Goal: Information Seeking & Learning: Learn about a topic

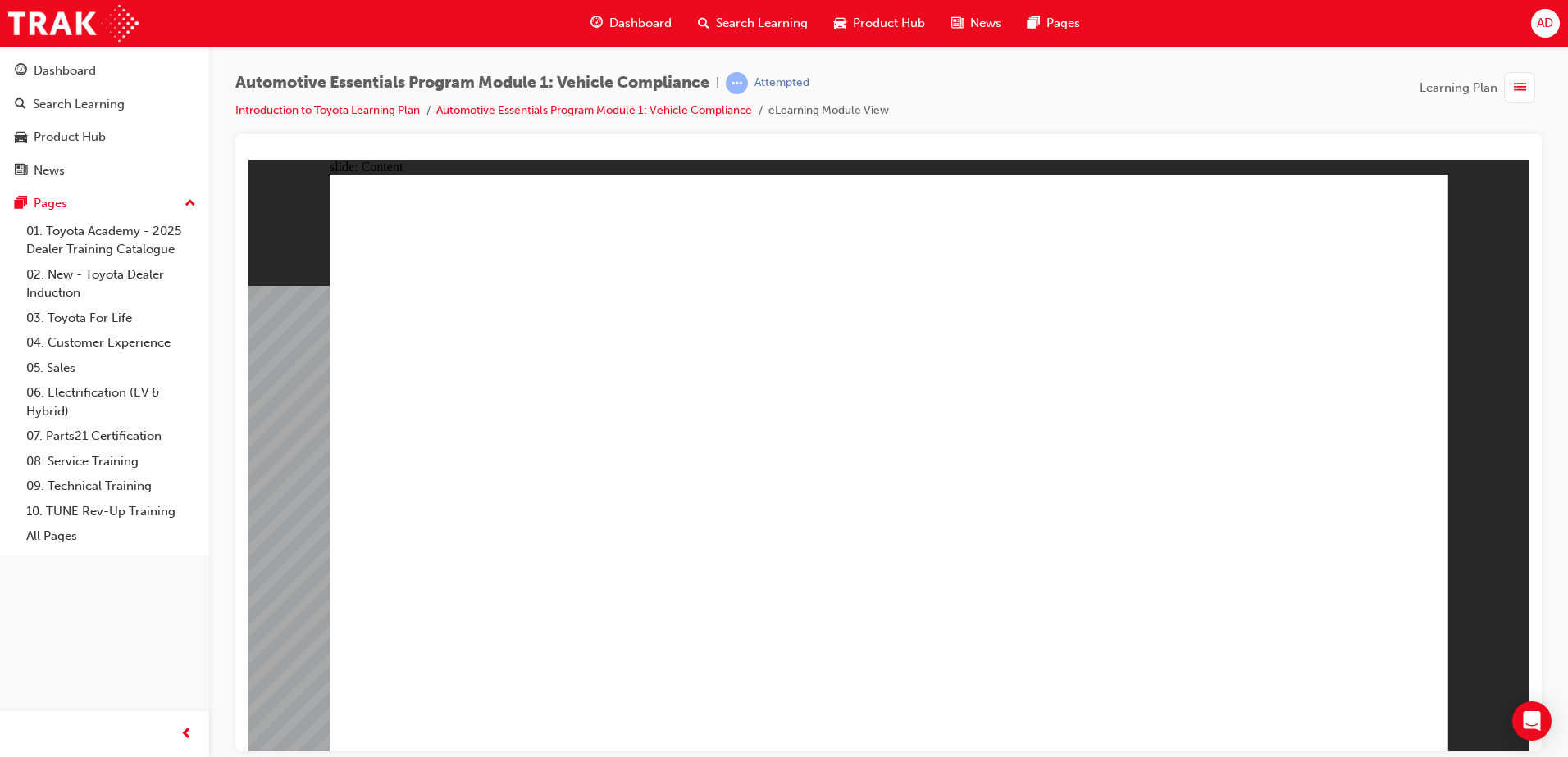
drag, startPoint x: 1111, startPoint y: 432, endPoint x: 1120, endPoint y: 443, distance: 14.2
drag, startPoint x: 1268, startPoint y: 488, endPoint x: 1265, endPoint y: 439, distance: 49.1
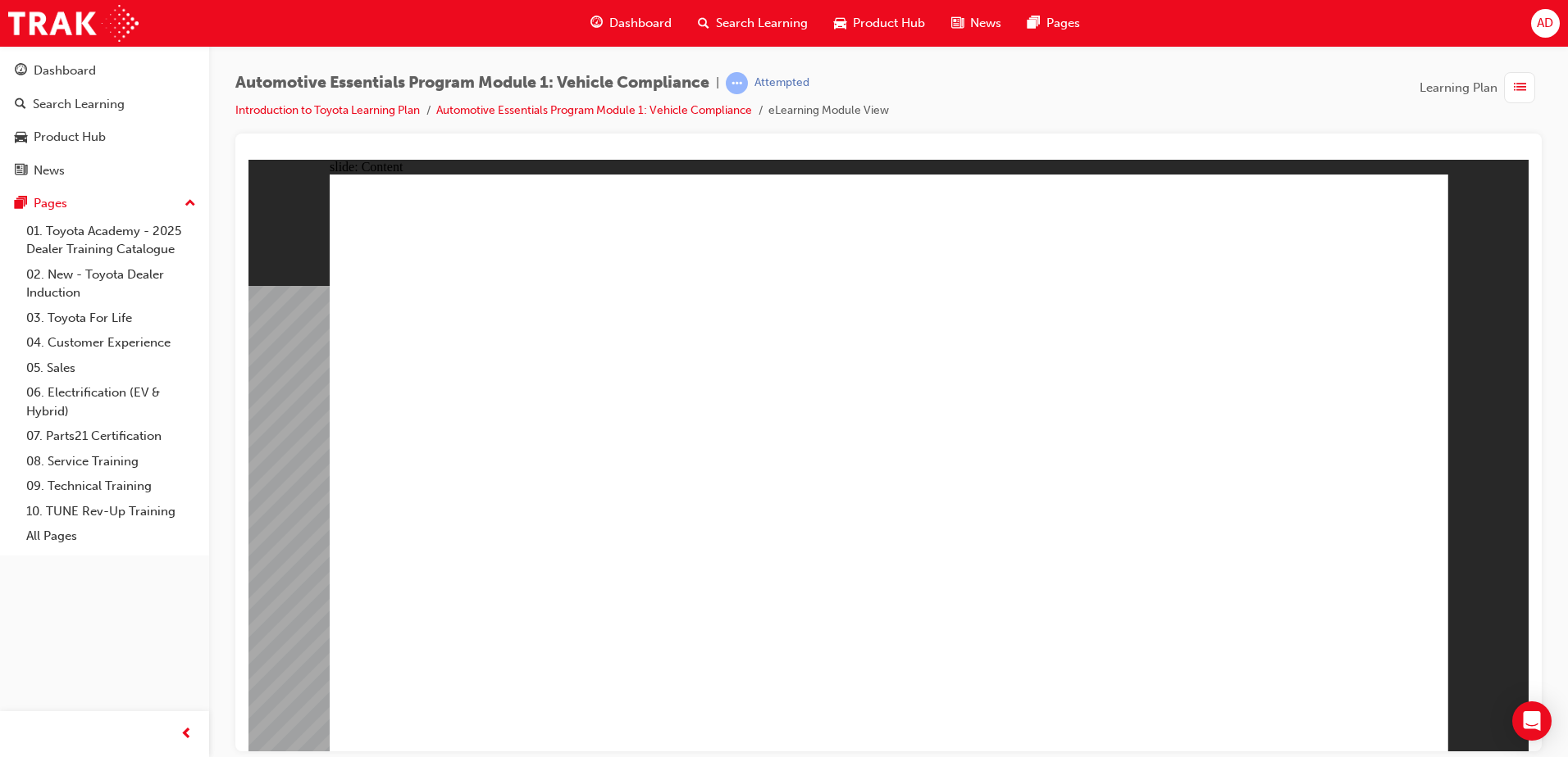
drag, startPoint x: 1268, startPoint y: 425, endPoint x: 1291, endPoint y: 428, distance: 23.2
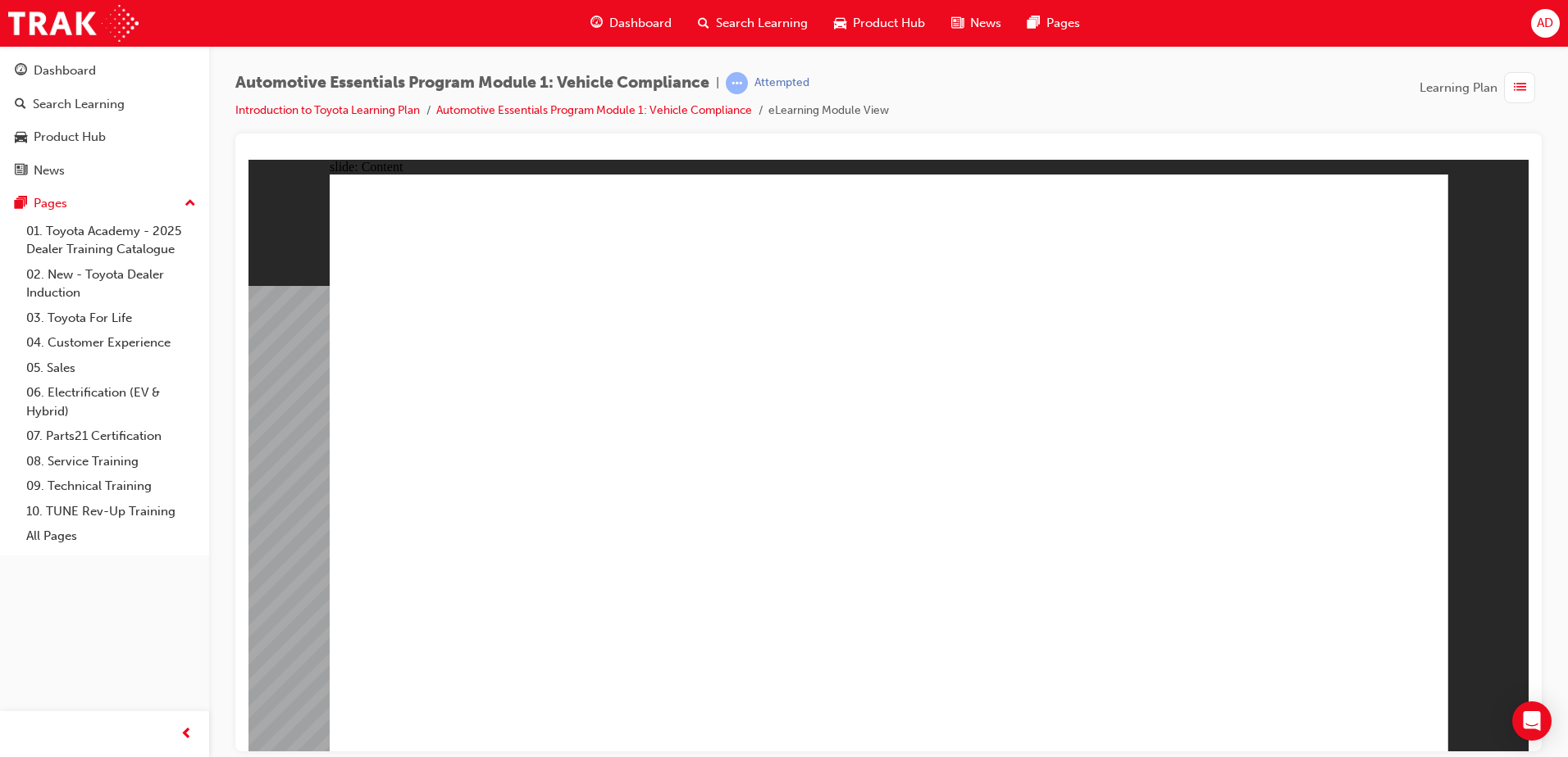
drag, startPoint x: 892, startPoint y: 446, endPoint x: 944, endPoint y: 444, distance: 52.0
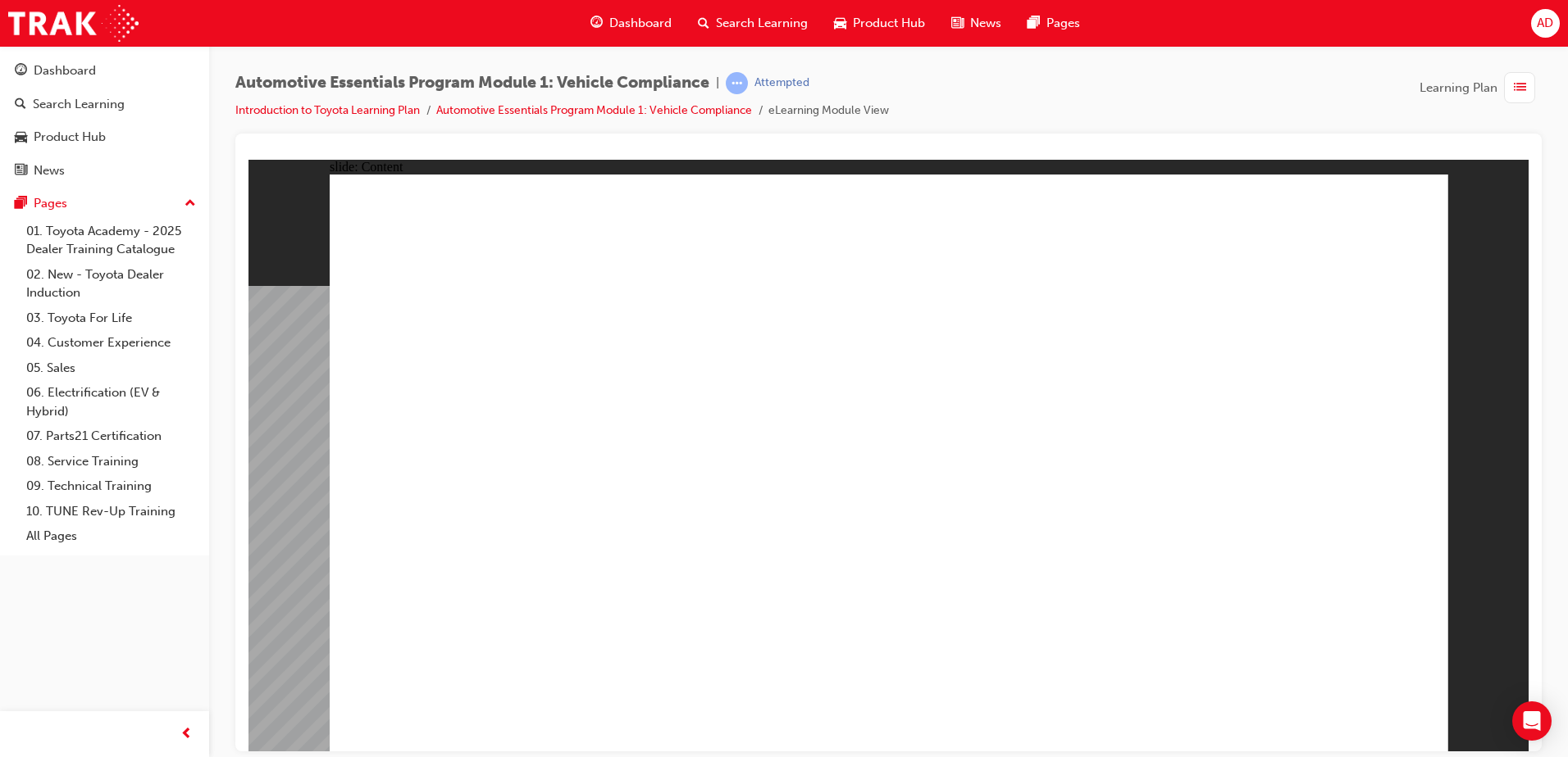
drag, startPoint x: 1098, startPoint y: 530, endPoint x: 1120, endPoint y: 475, distance: 59.2
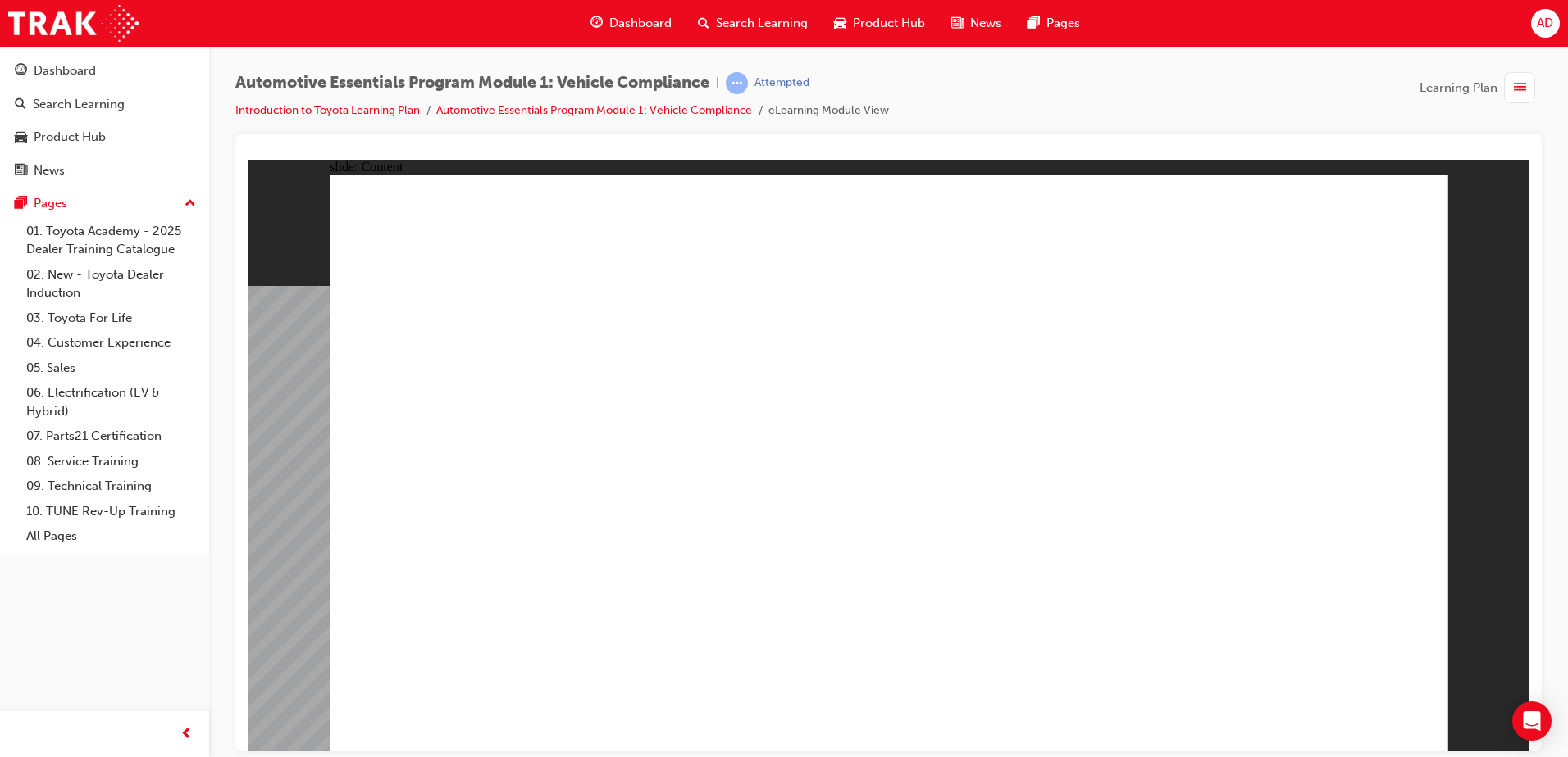
drag, startPoint x: 654, startPoint y: 348, endPoint x: 644, endPoint y: 340, distance: 12.8
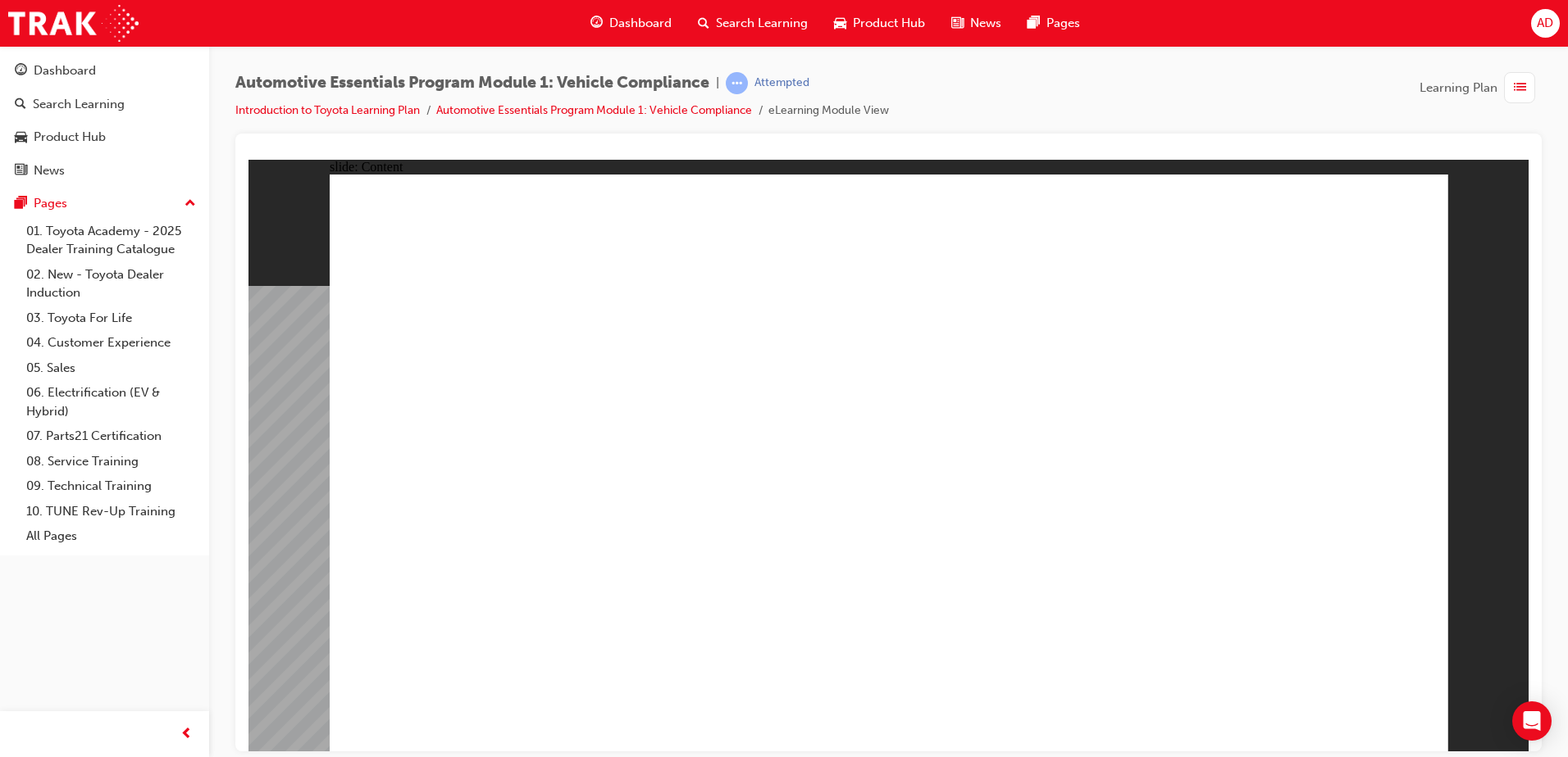
drag, startPoint x: 378, startPoint y: 255, endPoint x: 705, endPoint y: 295, distance: 329.4
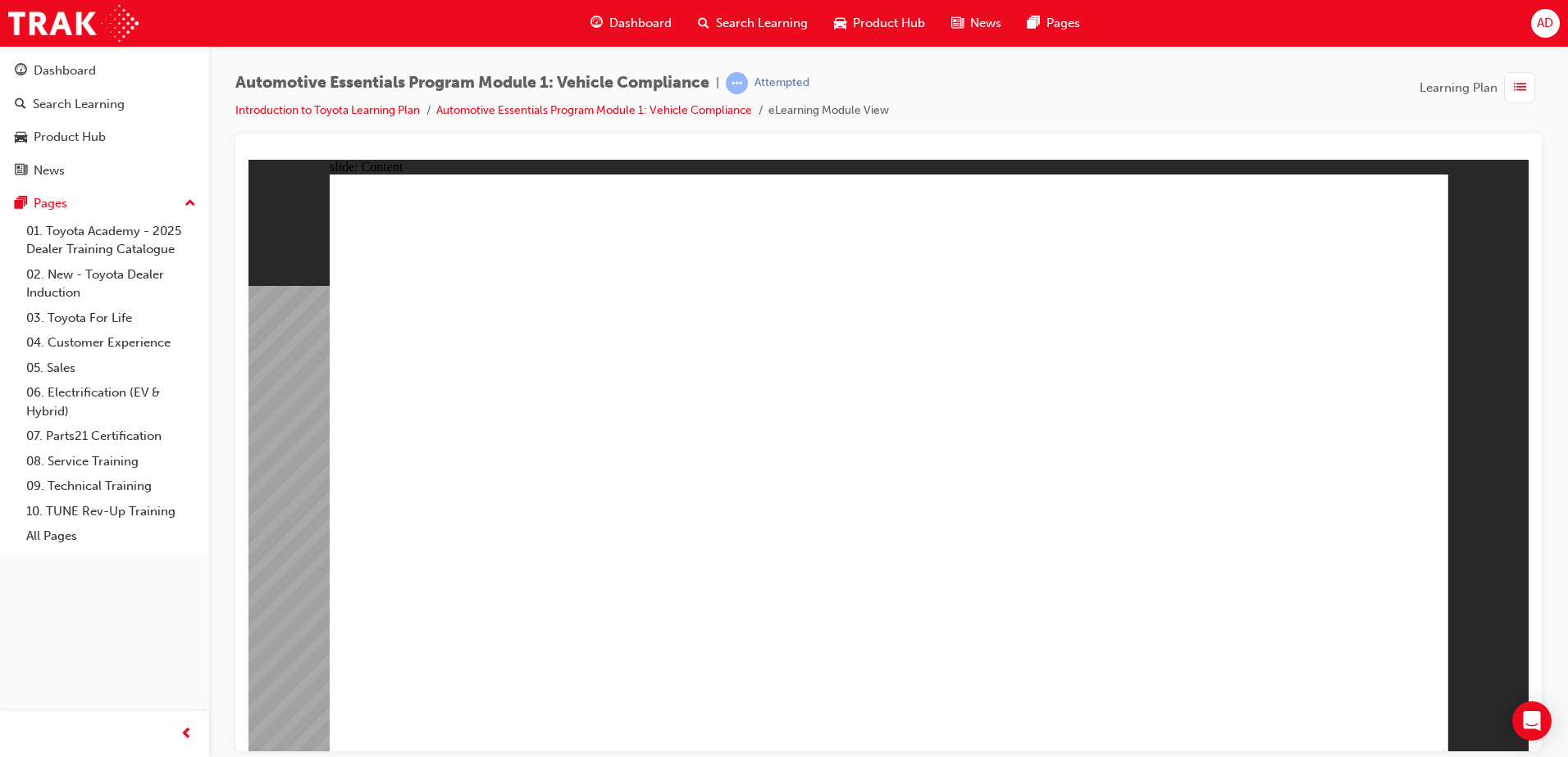
drag, startPoint x: 463, startPoint y: 464, endPoint x: 932, endPoint y: 502, distance: 470.5
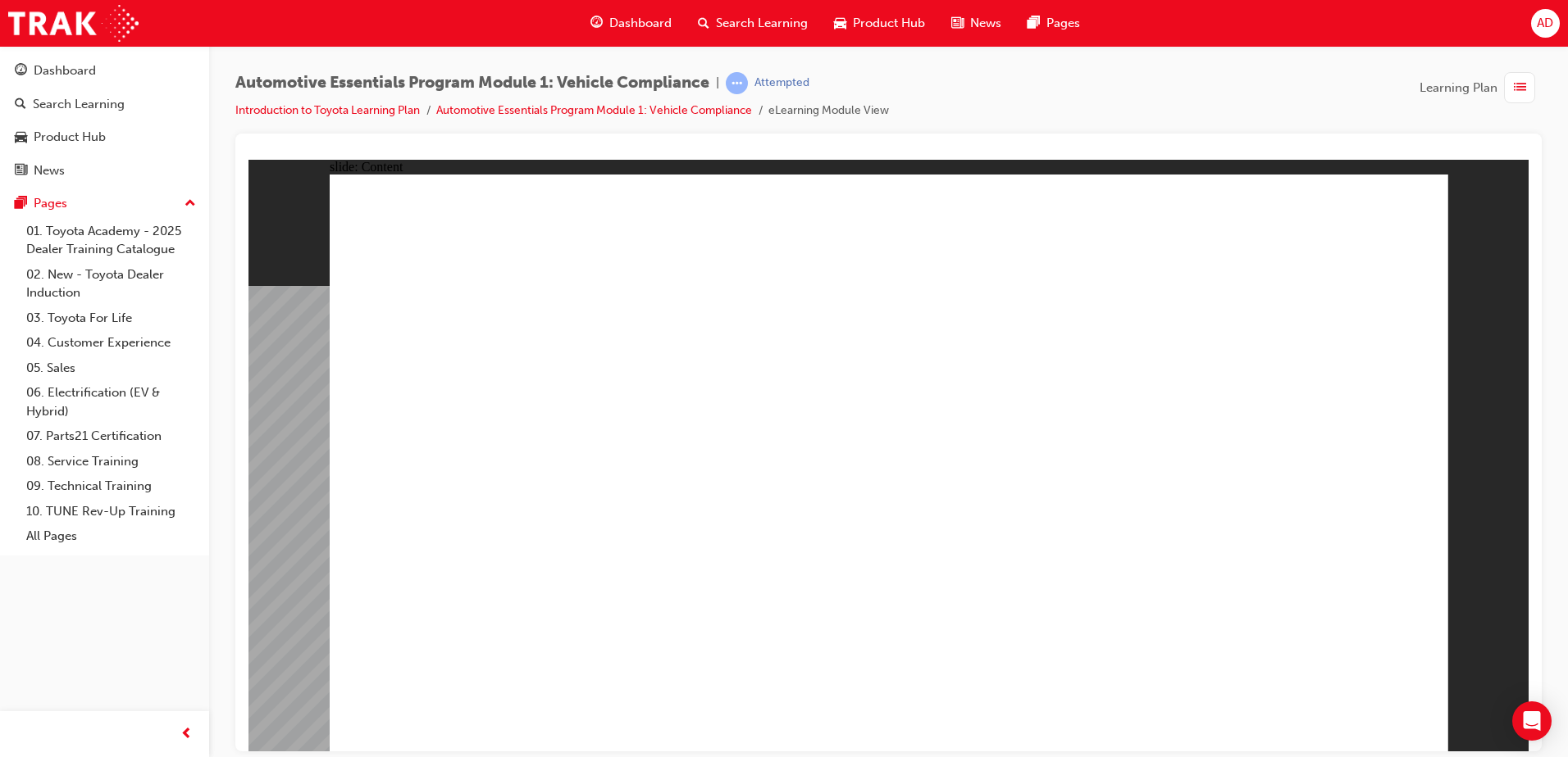
drag, startPoint x: 456, startPoint y: 400, endPoint x: 831, endPoint y: 446, distance: 377.8
drag, startPoint x: 544, startPoint y: 628, endPoint x: 509, endPoint y: 633, distance: 35.4
drag, startPoint x: 568, startPoint y: 632, endPoint x: 591, endPoint y: 632, distance: 23.0
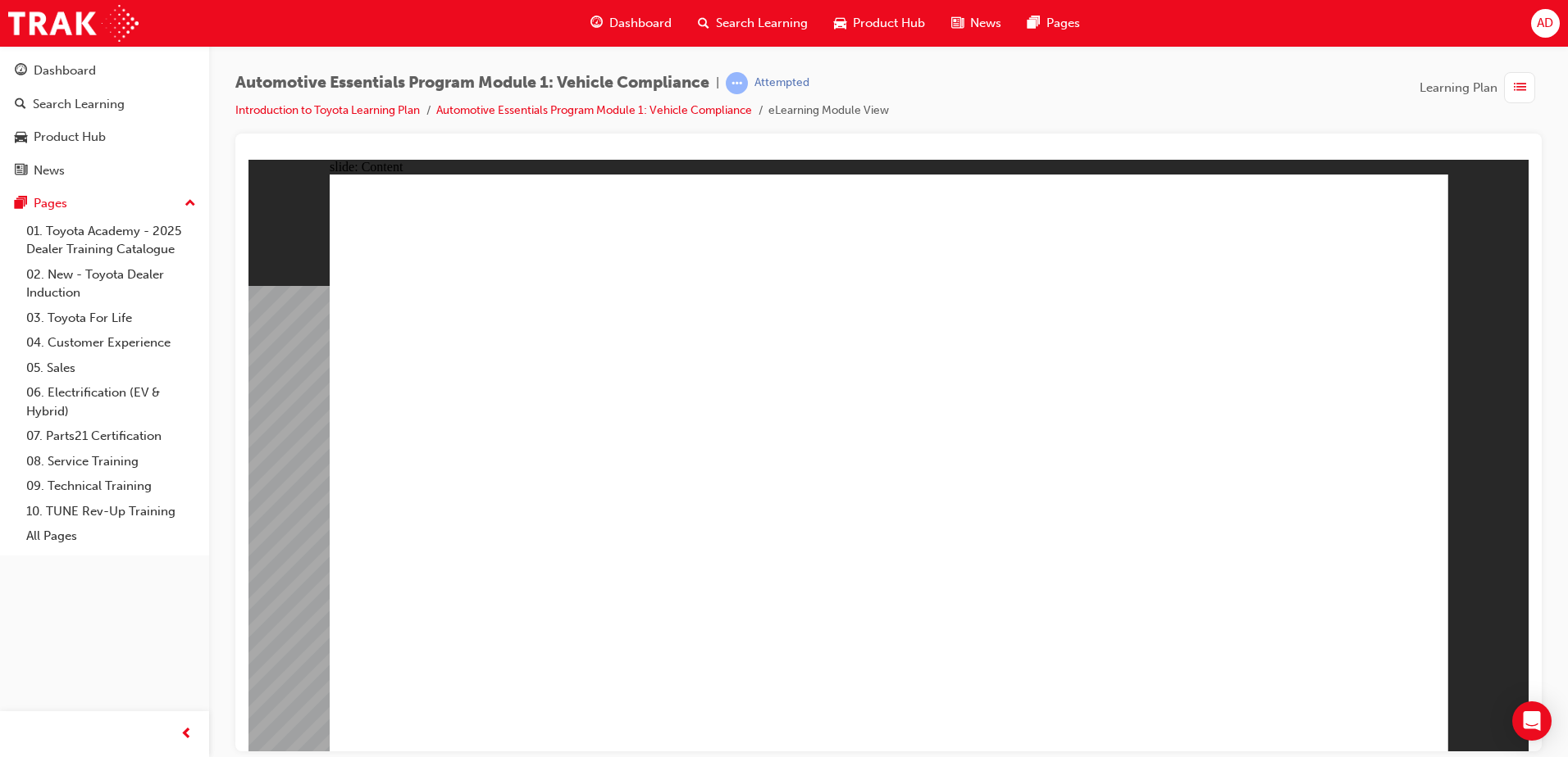
drag, startPoint x: 586, startPoint y: 668, endPoint x: 669, endPoint y: 668, distance: 83.0
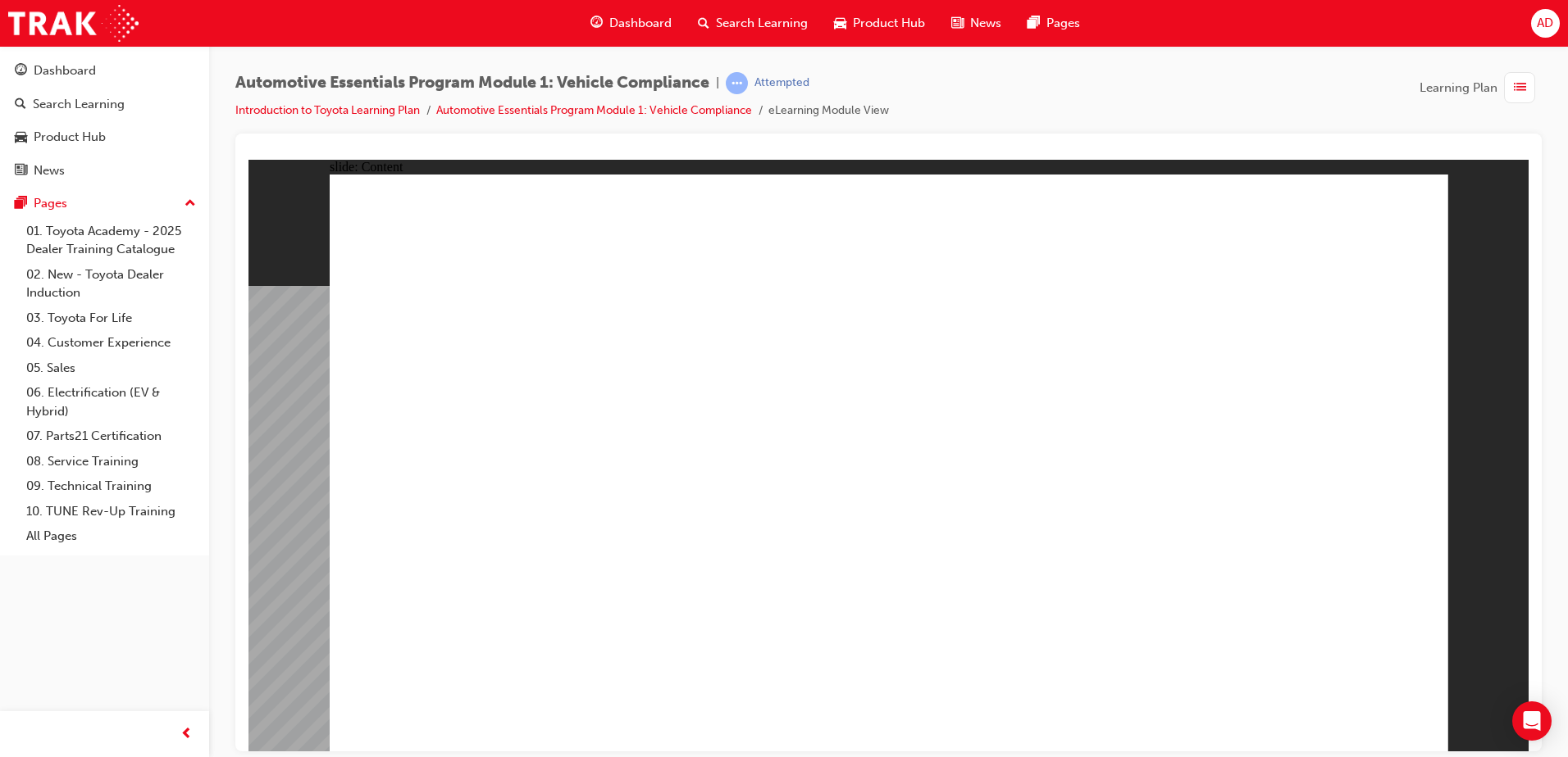
drag, startPoint x: 644, startPoint y: 410, endPoint x: 496, endPoint y: 331, distance: 167.8
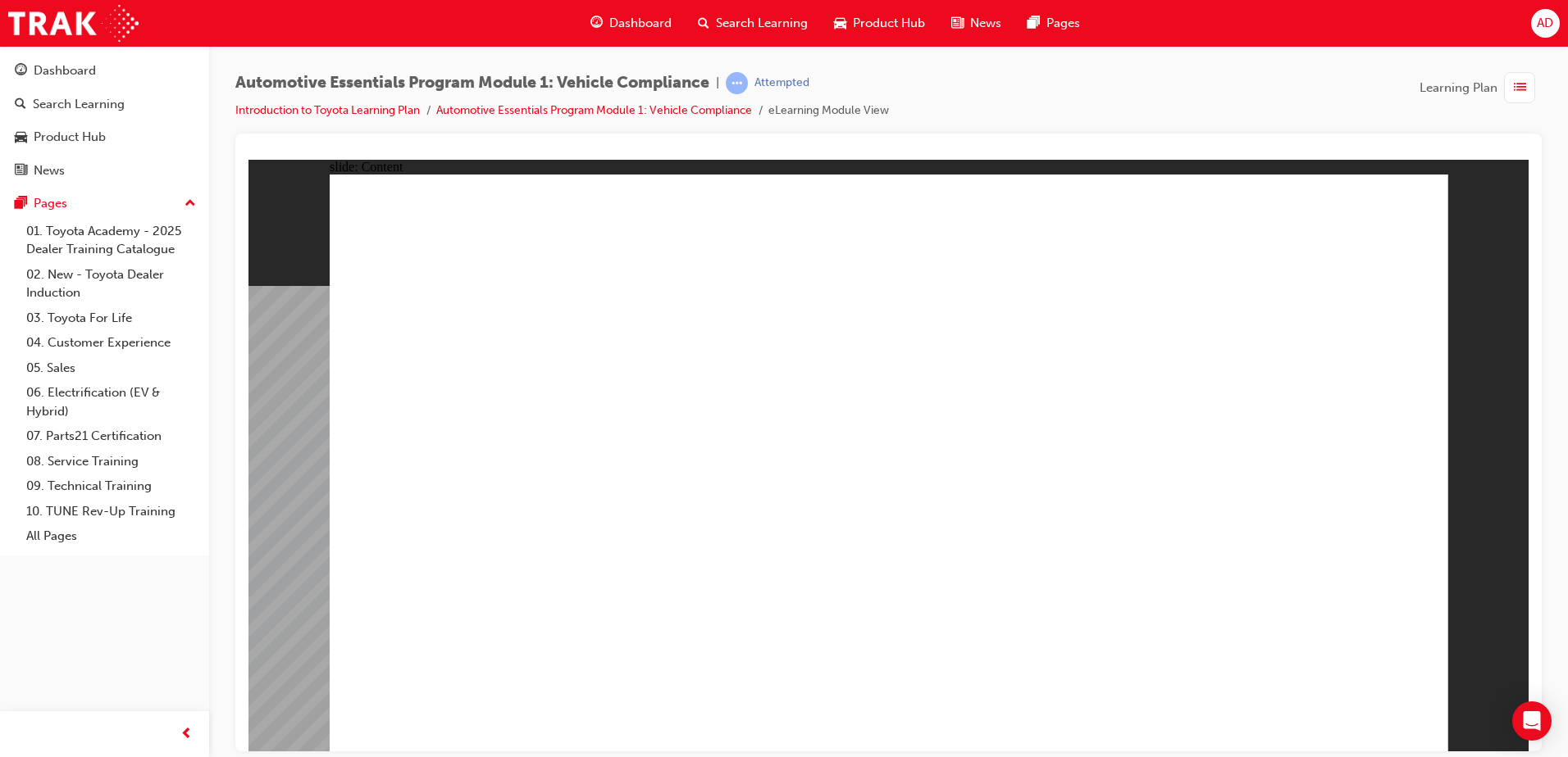
drag, startPoint x: 546, startPoint y: 475, endPoint x: 546, endPoint y: 462, distance: 13.0
drag, startPoint x: 436, startPoint y: 435, endPoint x: 510, endPoint y: 514, distance: 108.2
drag, startPoint x: 453, startPoint y: 460, endPoint x: 531, endPoint y: 478, distance: 80.0
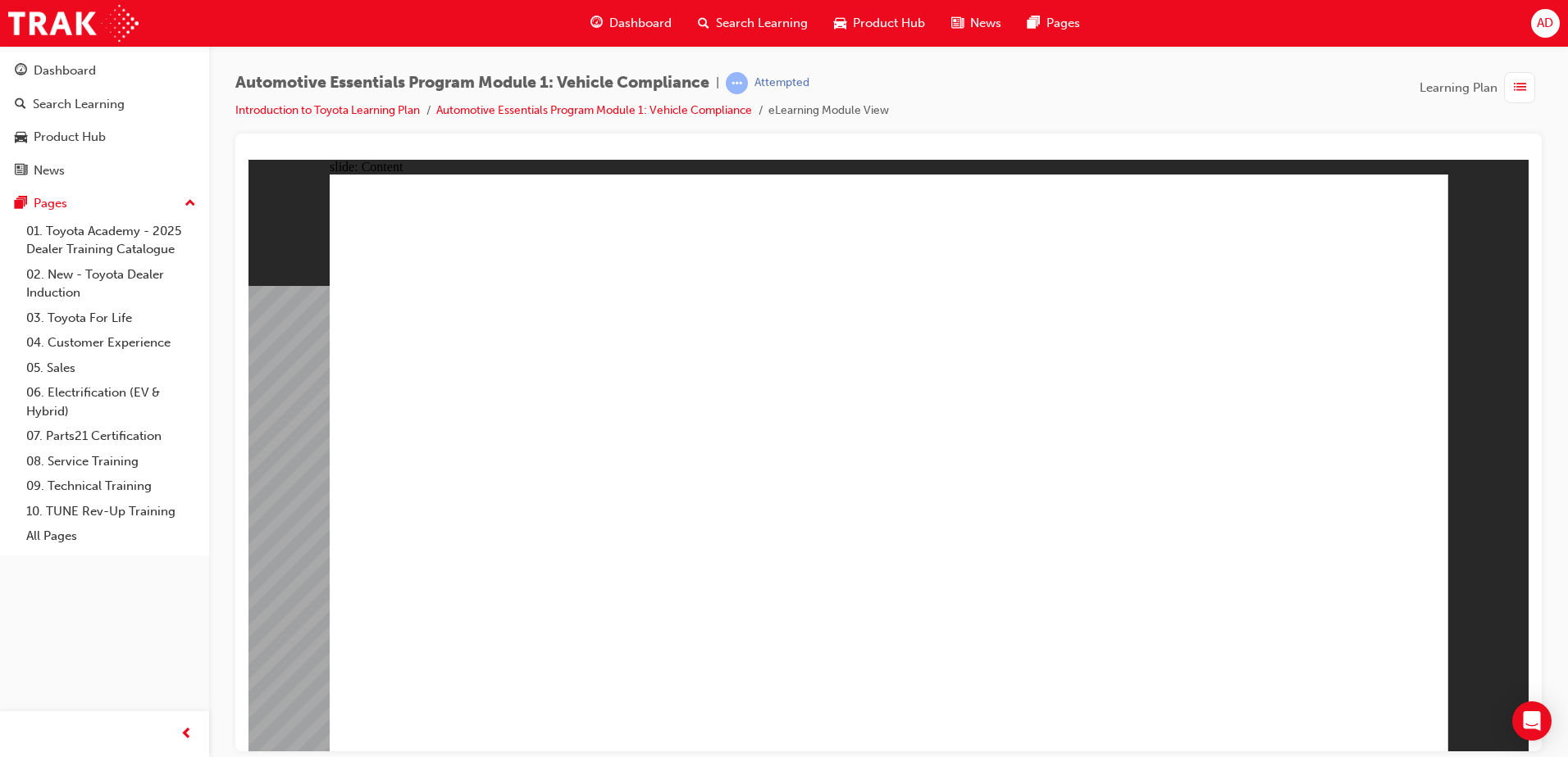
drag, startPoint x: 646, startPoint y: 458, endPoint x: 523, endPoint y: 478, distance: 124.6
drag, startPoint x: 489, startPoint y: 501, endPoint x: 516, endPoint y: 502, distance: 27.0
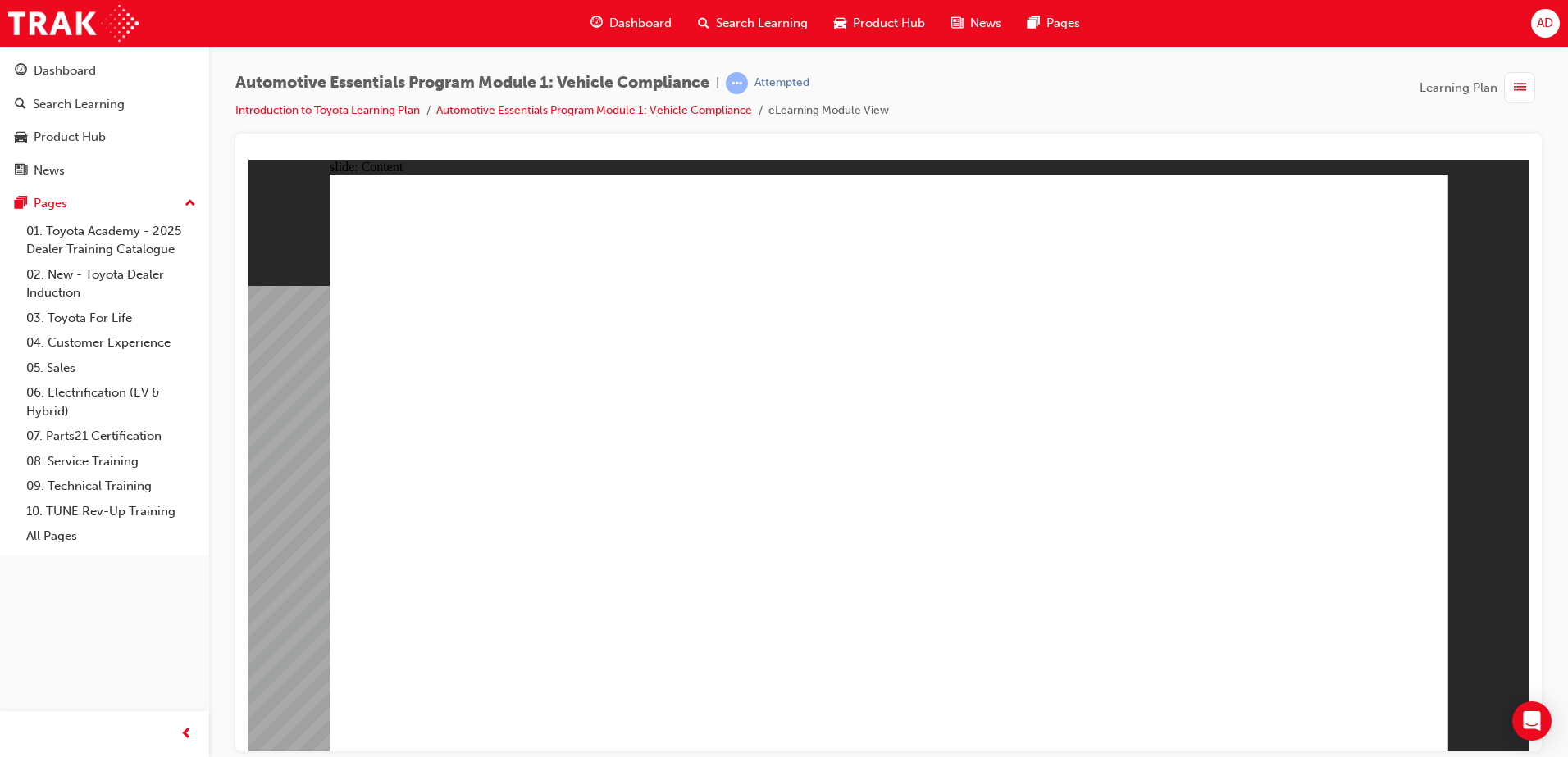
drag, startPoint x: 582, startPoint y: 507, endPoint x: 596, endPoint y: 505, distance: 14.1
drag, startPoint x: 649, startPoint y: 490, endPoint x: 590, endPoint y: 509, distance: 62.0
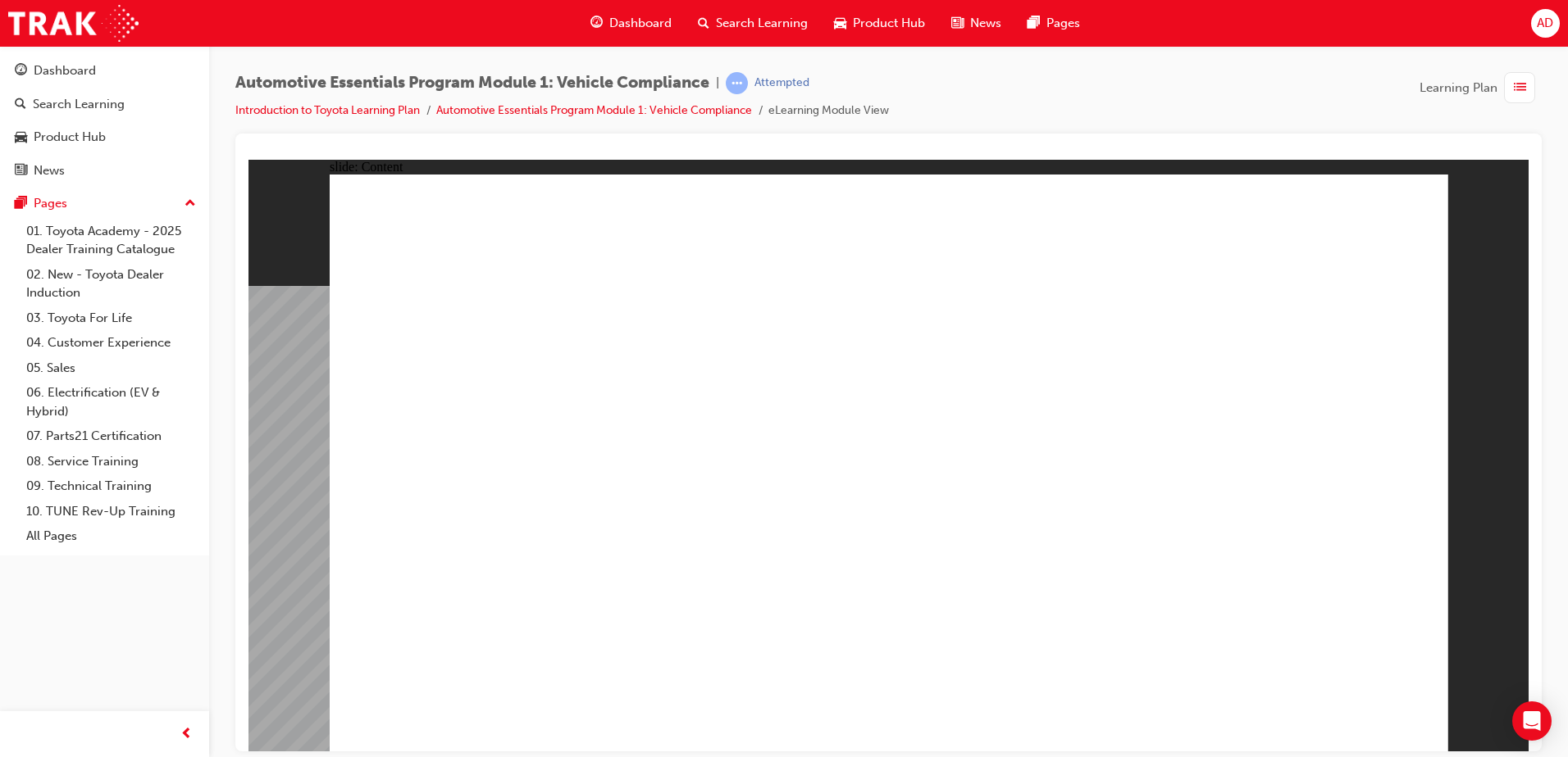
drag, startPoint x: 609, startPoint y: 467, endPoint x: 533, endPoint y: 469, distance: 76.0
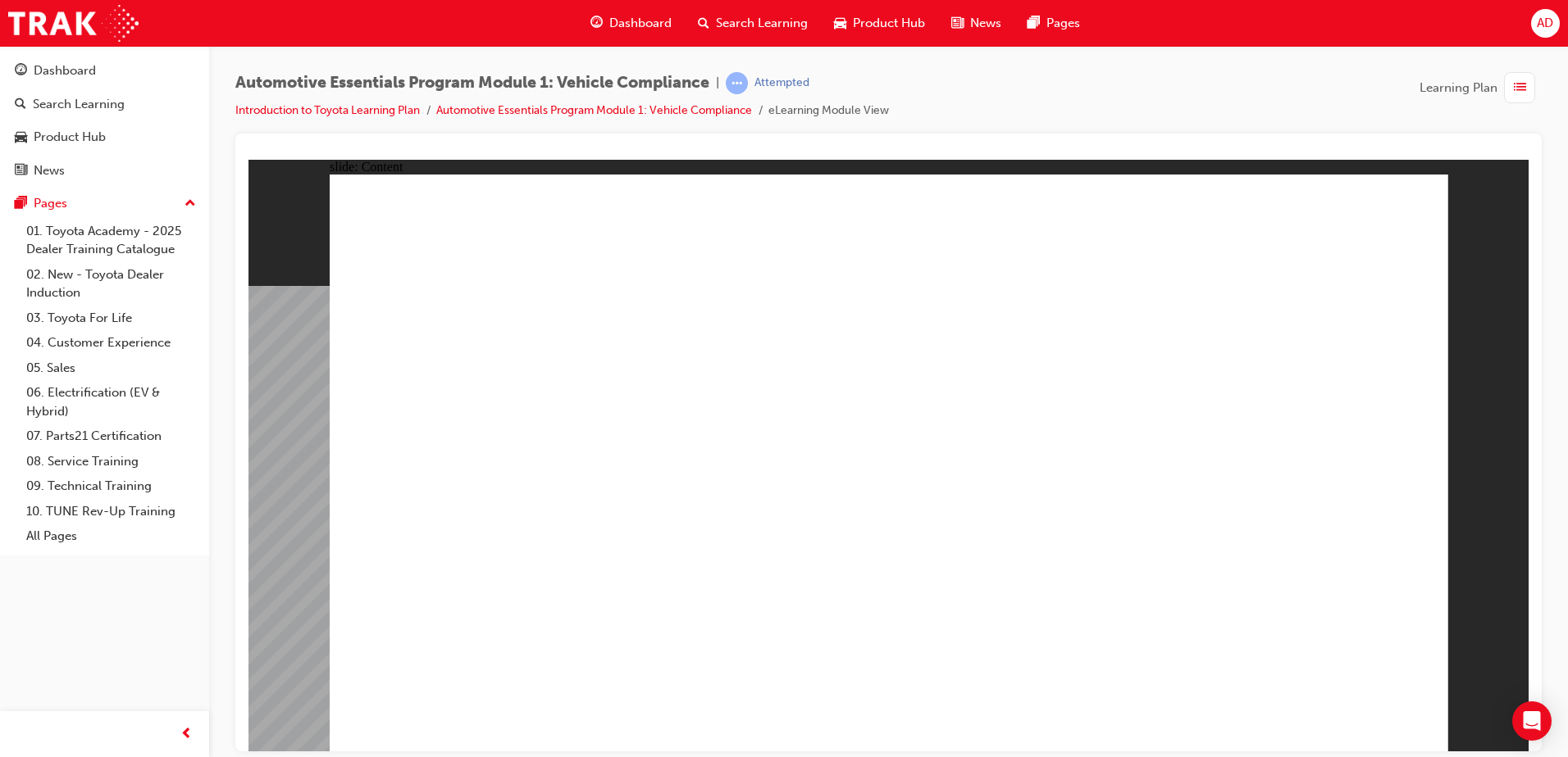
drag, startPoint x: 555, startPoint y: 462, endPoint x: 568, endPoint y: 454, distance: 15.3
drag, startPoint x: 635, startPoint y: 484, endPoint x: 659, endPoint y: 485, distance: 24.0
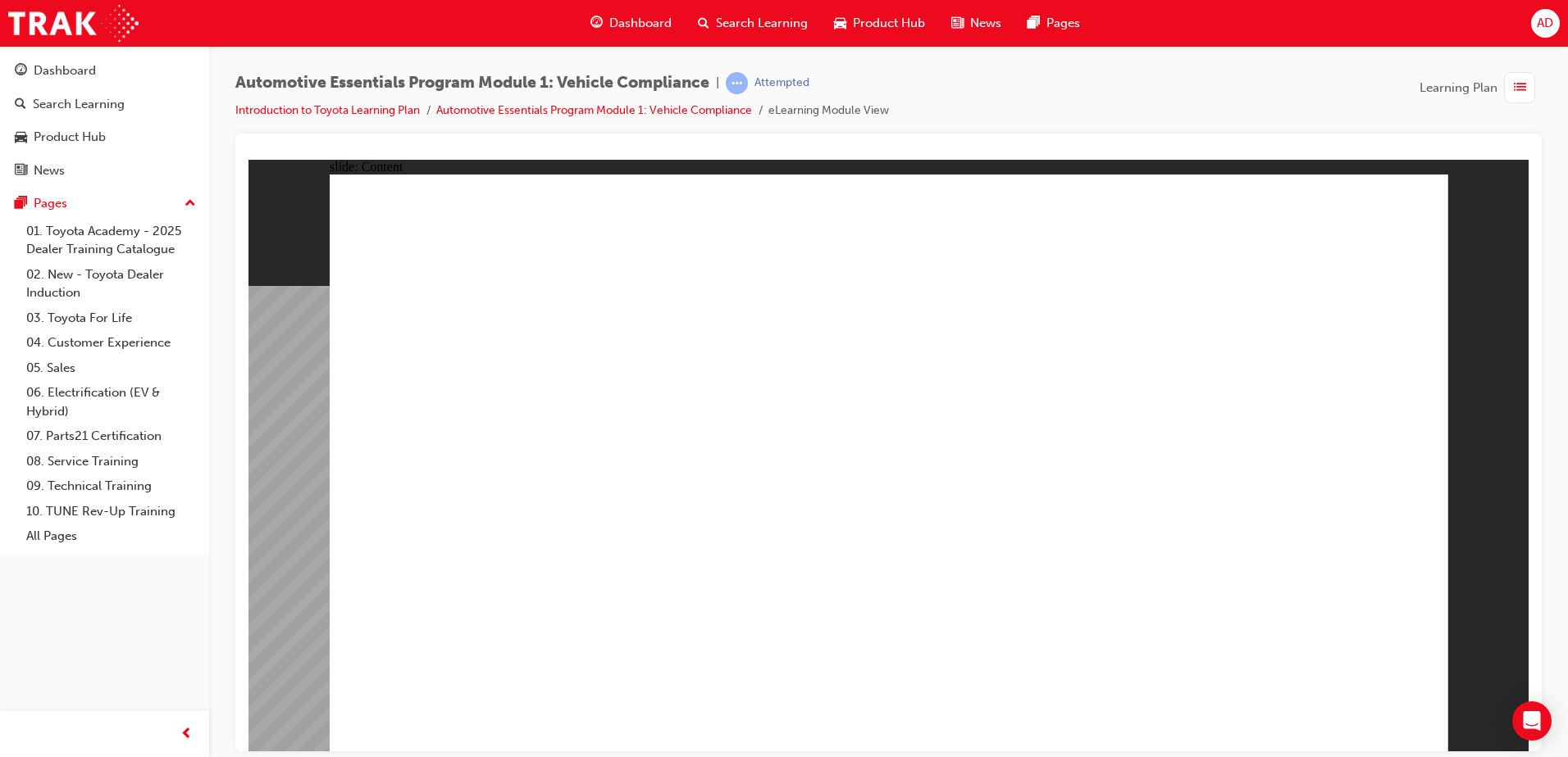
drag, startPoint x: 565, startPoint y: 466, endPoint x: 575, endPoint y: 464, distance: 10.2
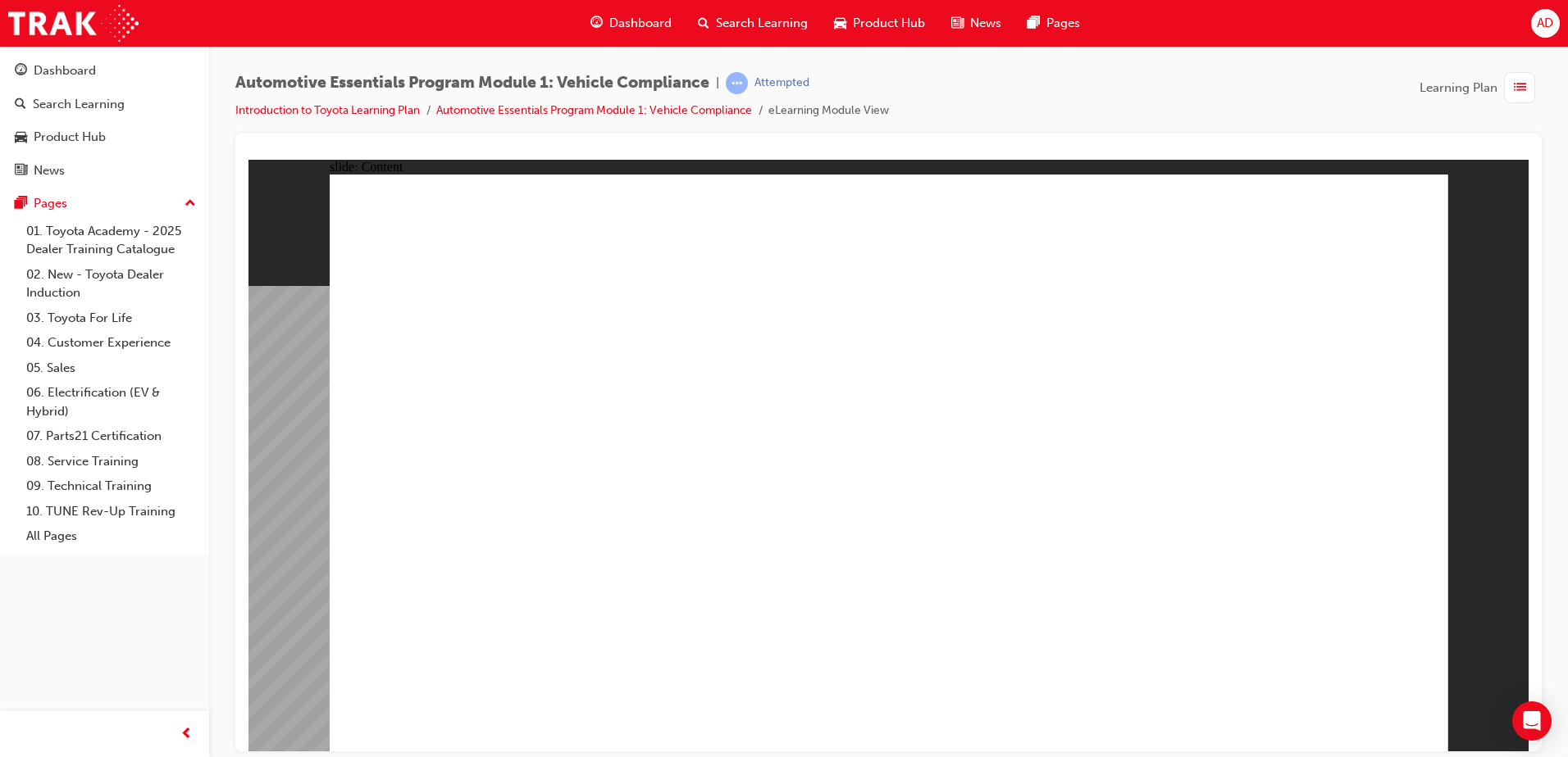
drag, startPoint x: 505, startPoint y: 313, endPoint x: 398, endPoint y: 275, distance: 113.5
drag, startPoint x: 1045, startPoint y: 287, endPoint x: 1105, endPoint y: 283, distance: 60.1
drag, startPoint x: 532, startPoint y: 319, endPoint x: 903, endPoint y: 300, distance: 371.5
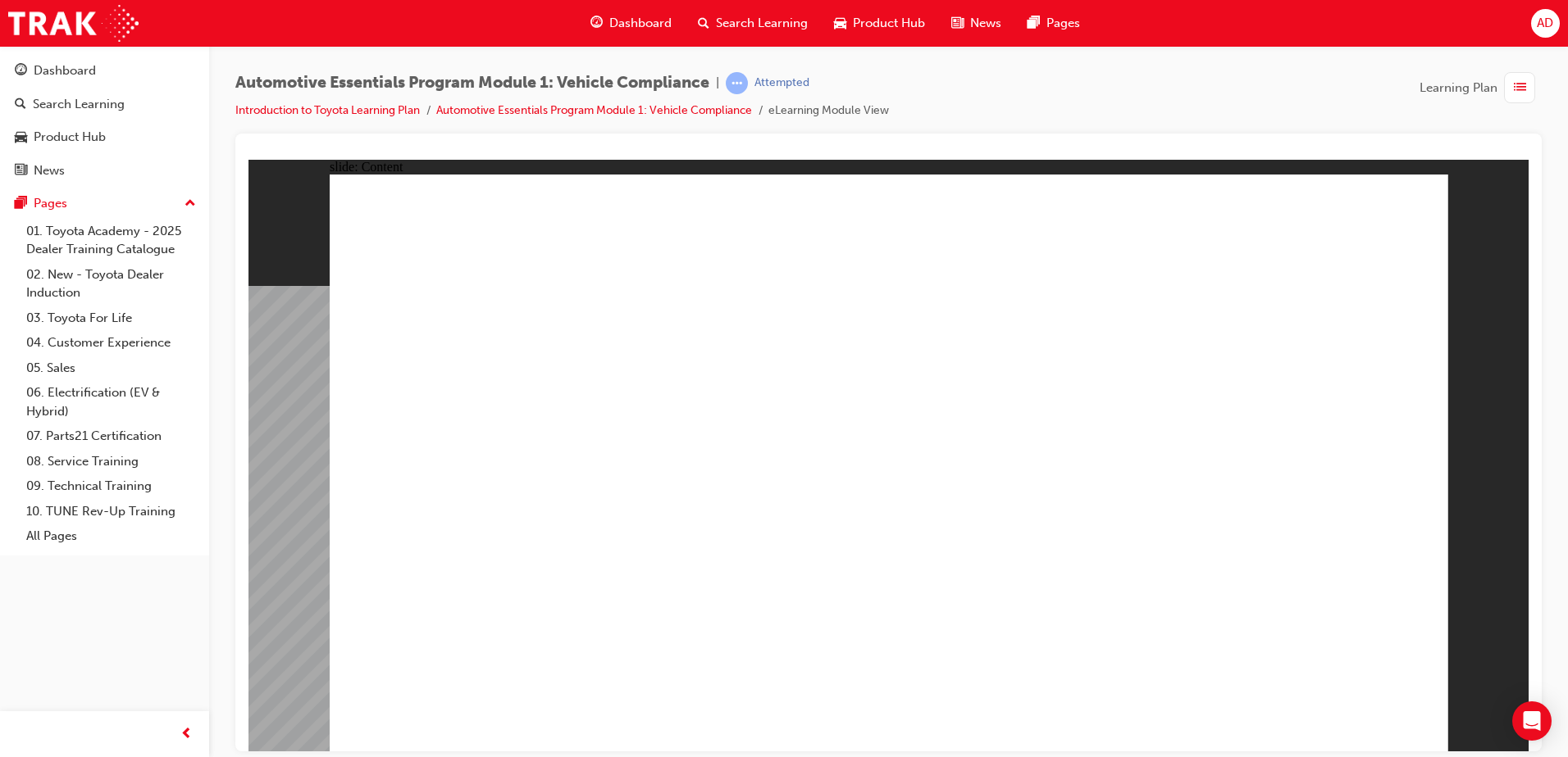
drag, startPoint x: 542, startPoint y: 457, endPoint x: 1112, endPoint y: 374, distance: 576.0
drag, startPoint x: 1390, startPoint y: 201, endPoint x: 807, endPoint y: 239, distance: 584.2
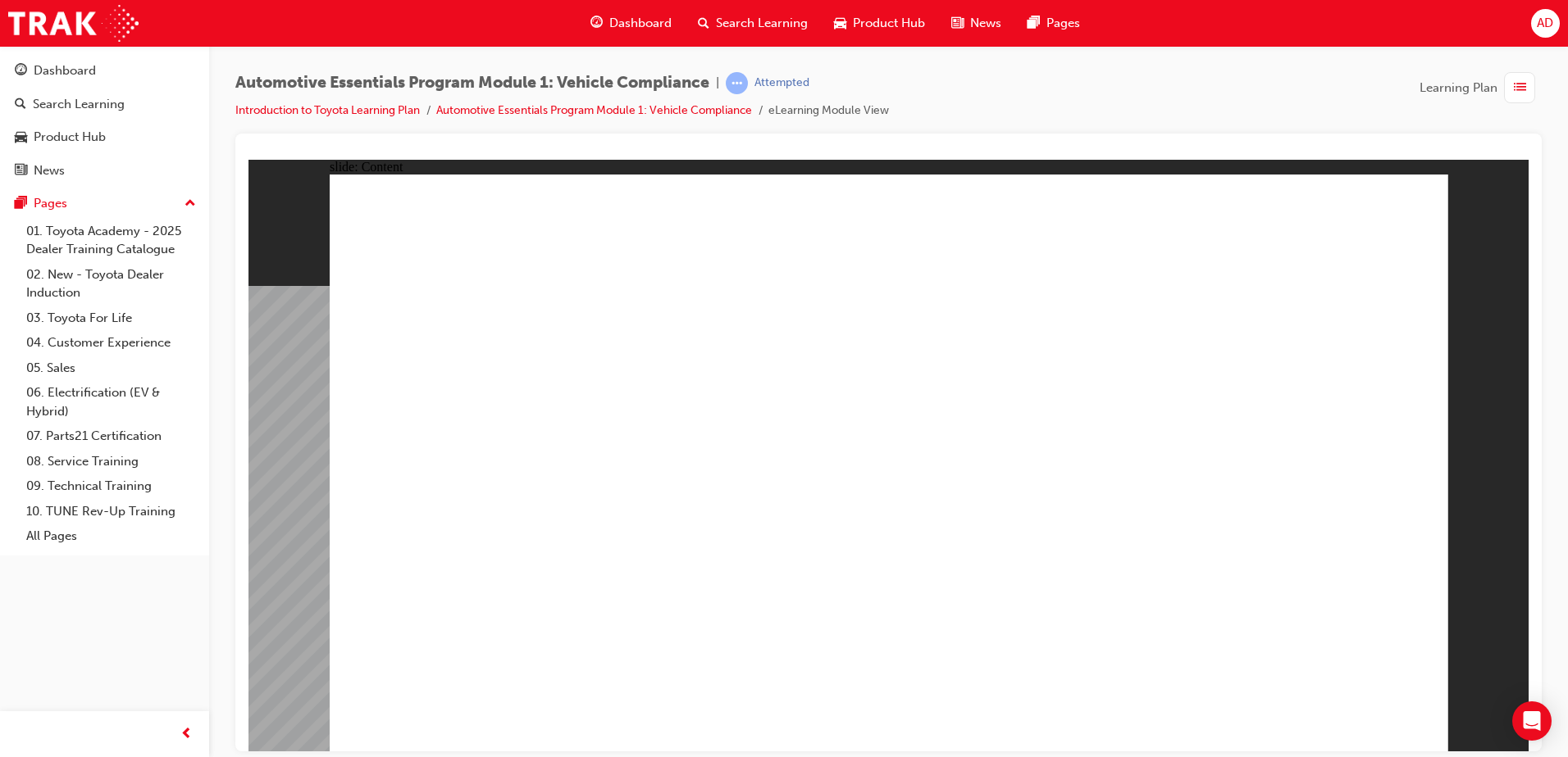
drag, startPoint x: 1387, startPoint y: 208, endPoint x: 1357, endPoint y: 221, distance: 32.7
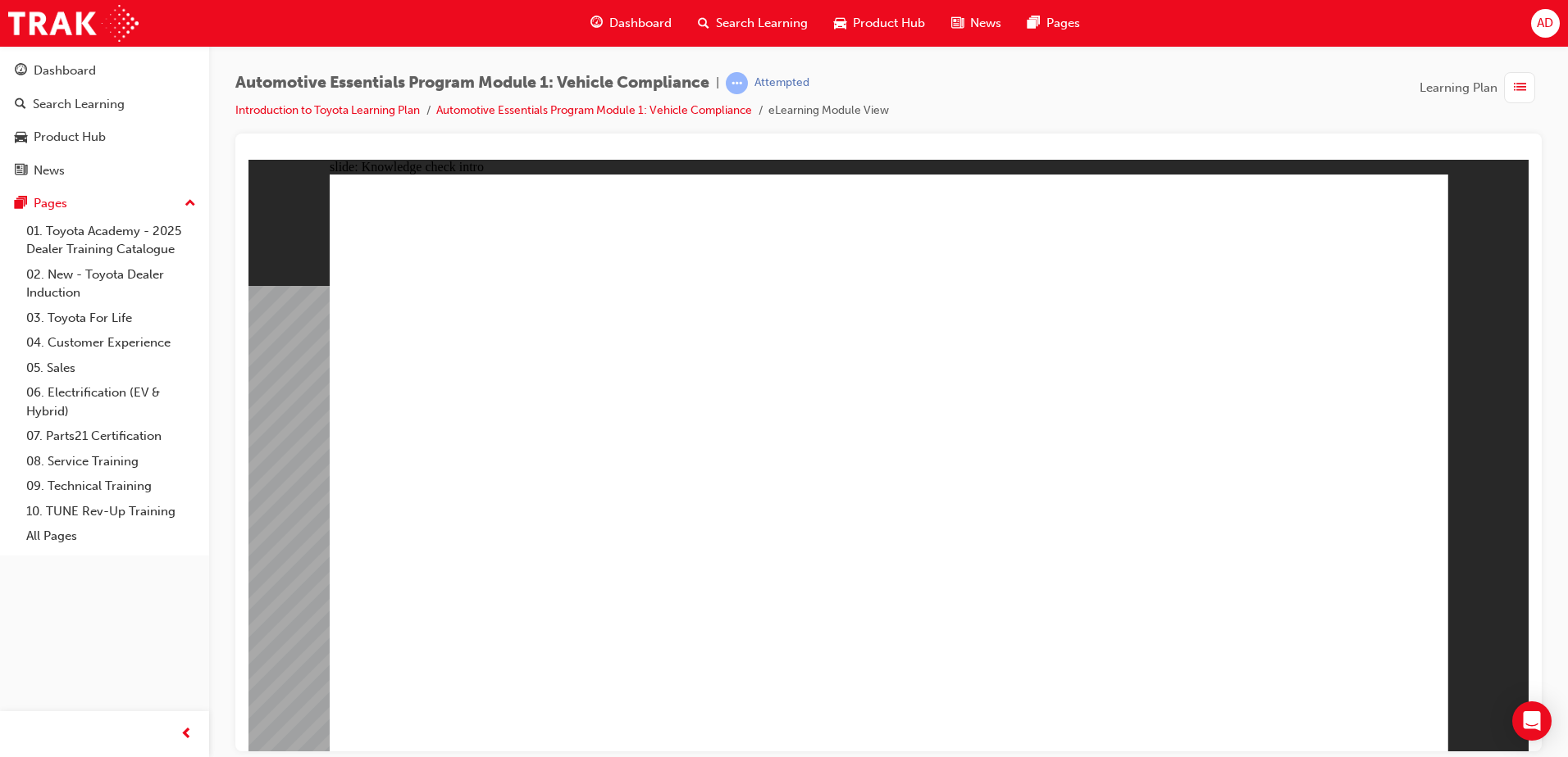
radio input "true"
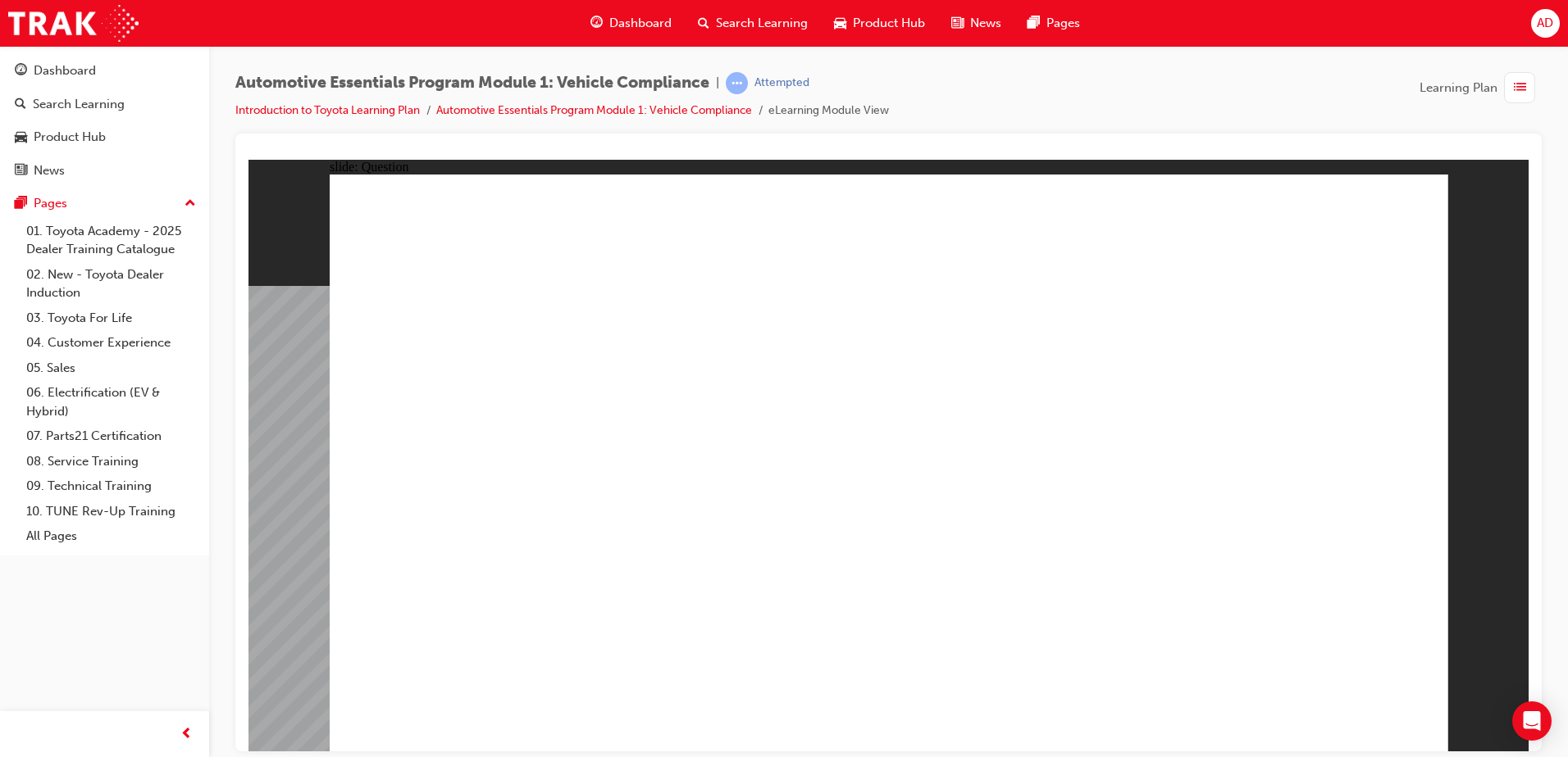
radio input "true"
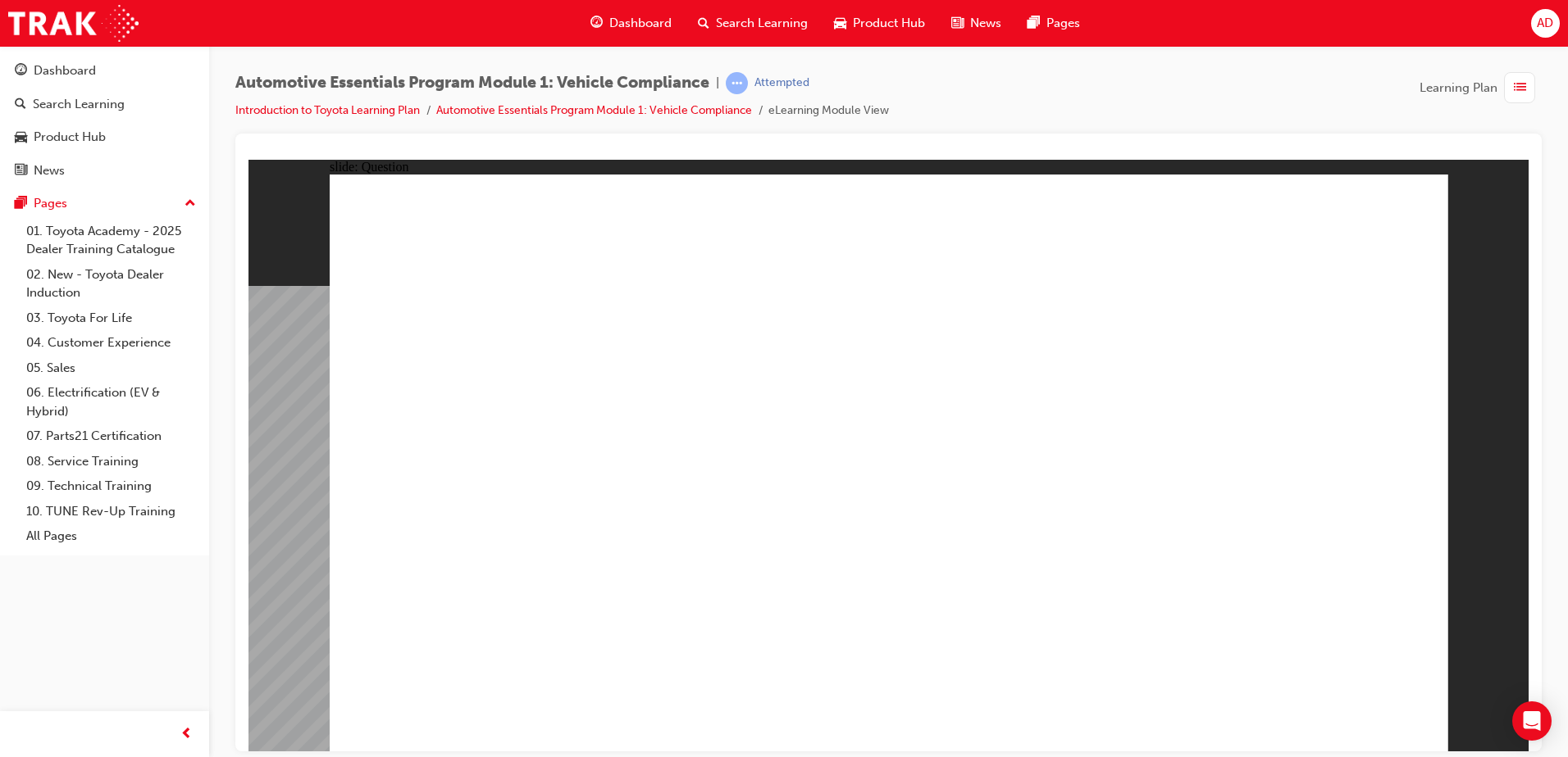
radio input "true"
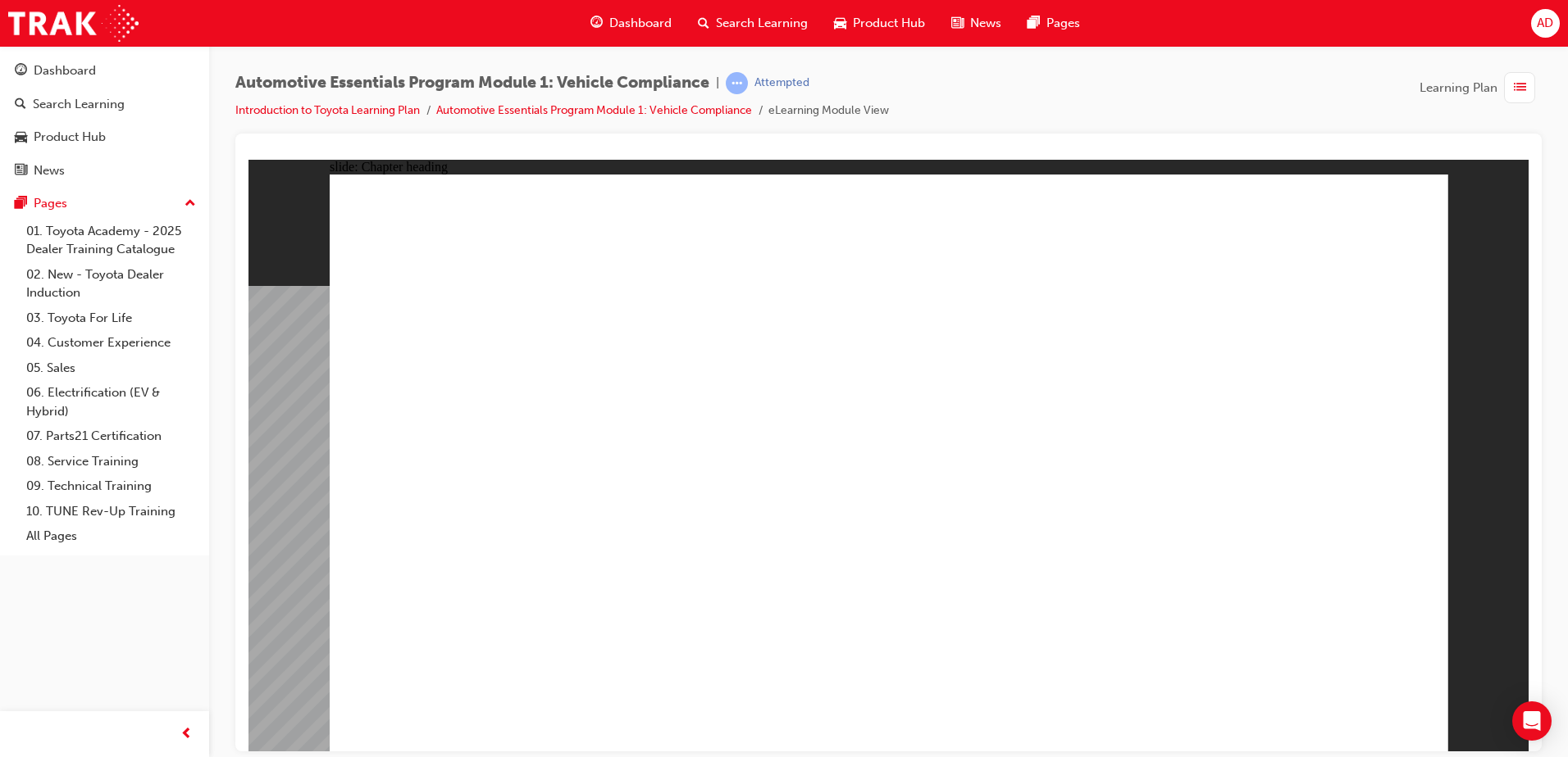
drag, startPoint x: 414, startPoint y: 267, endPoint x: 623, endPoint y: 342, distance: 222.0
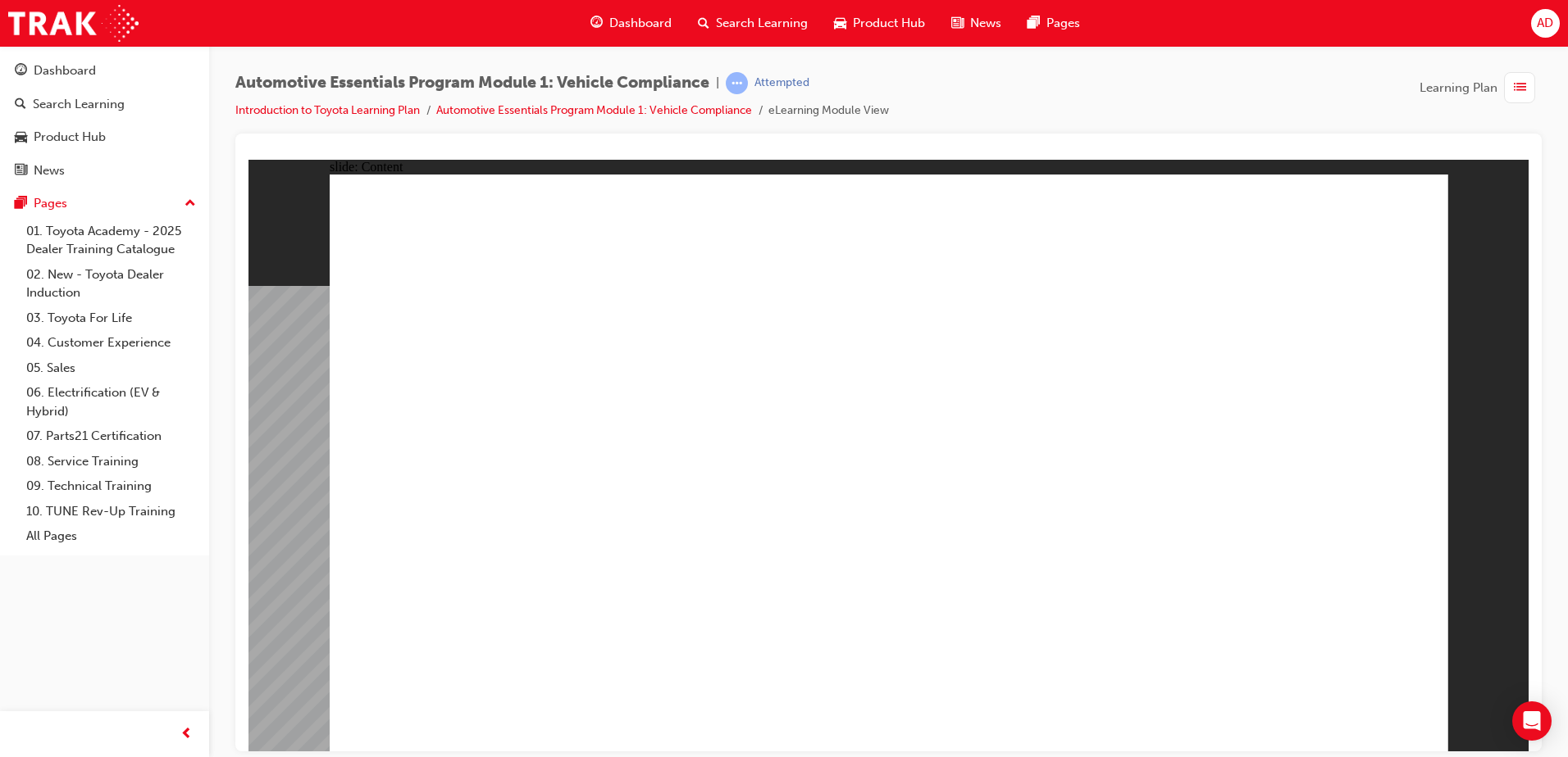
drag, startPoint x: 411, startPoint y: 286, endPoint x: 784, endPoint y: 283, distance: 373.0
drag, startPoint x: 546, startPoint y: 423, endPoint x: 547, endPoint y: 409, distance: 14.0
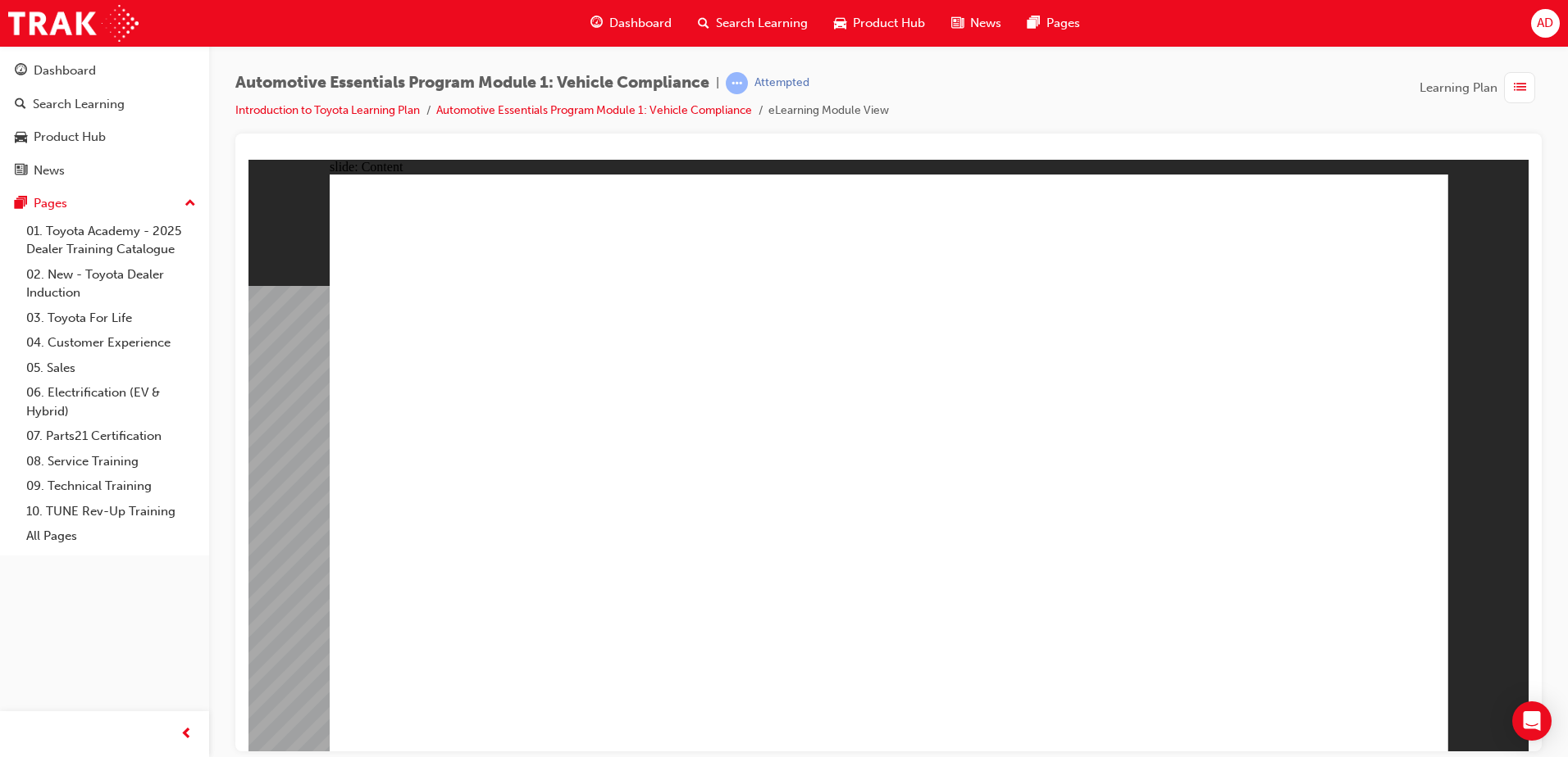
drag, startPoint x: 1400, startPoint y: 221, endPoint x: 1334, endPoint y: 343, distance: 138.7
drag, startPoint x: 365, startPoint y: 261, endPoint x: 635, endPoint y: 285, distance: 271.1
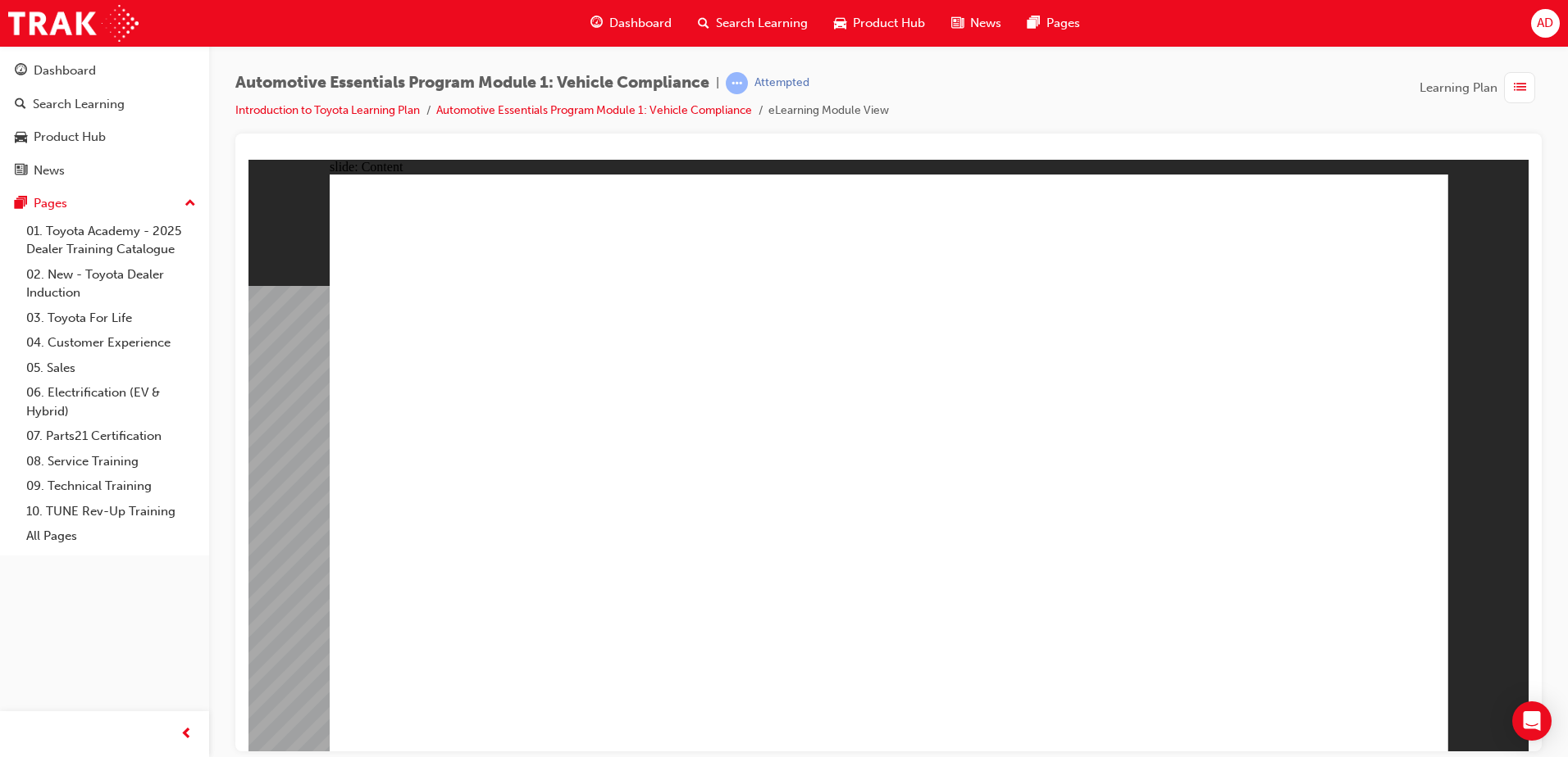
drag, startPoint x: 707, startPoint y: 411, endPoint x: 966, endPoint y: 495, distance: 272.3
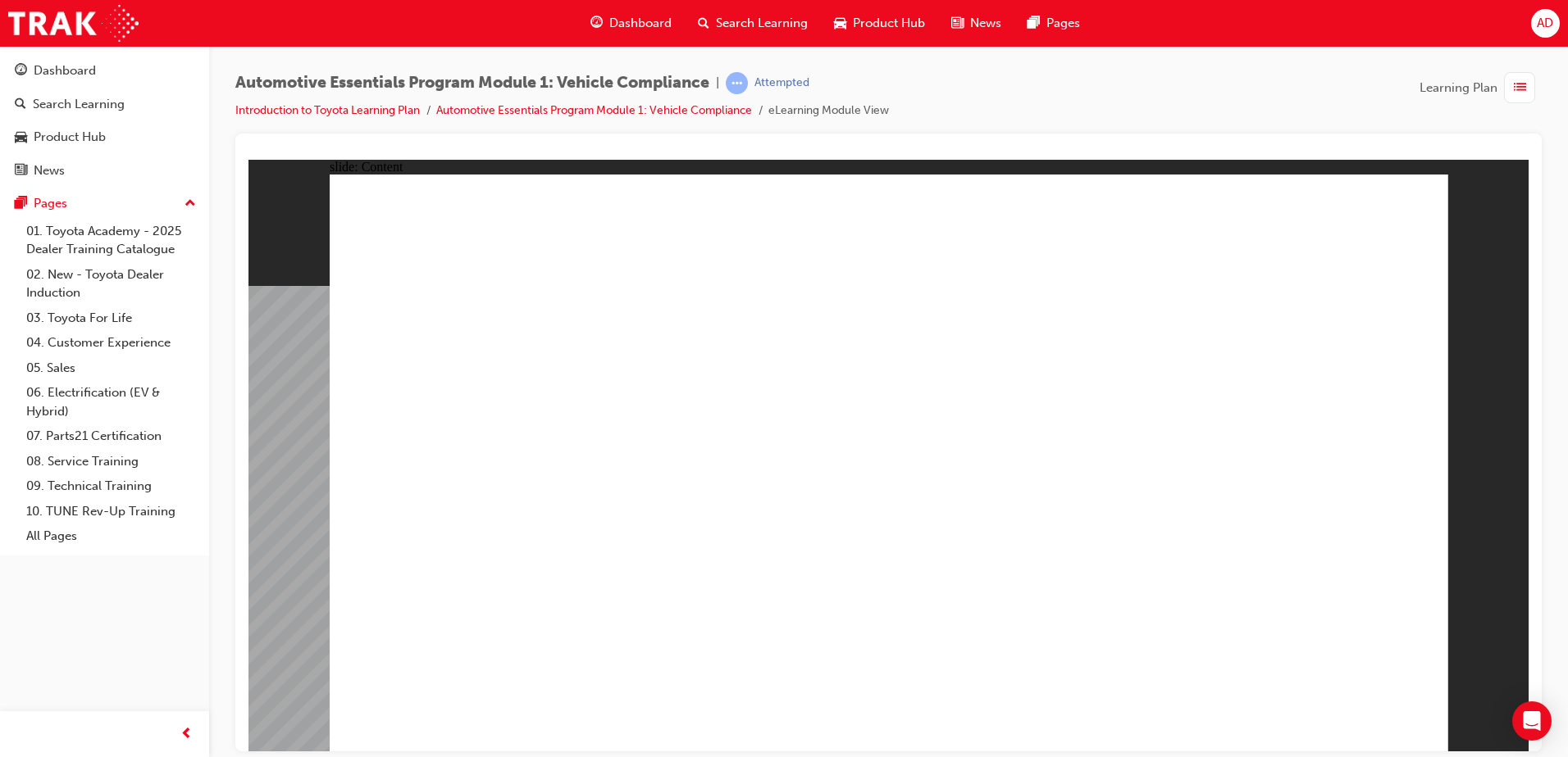
drag, startPoint x: 620, startPoint y: 418, endPoint x: 1067, endPoint y: 544, distance: 464.4
drag, startPoint x: 1079, startPoint y: 548, endPoint x: 694, endPoint y: 384, distance: 418.5
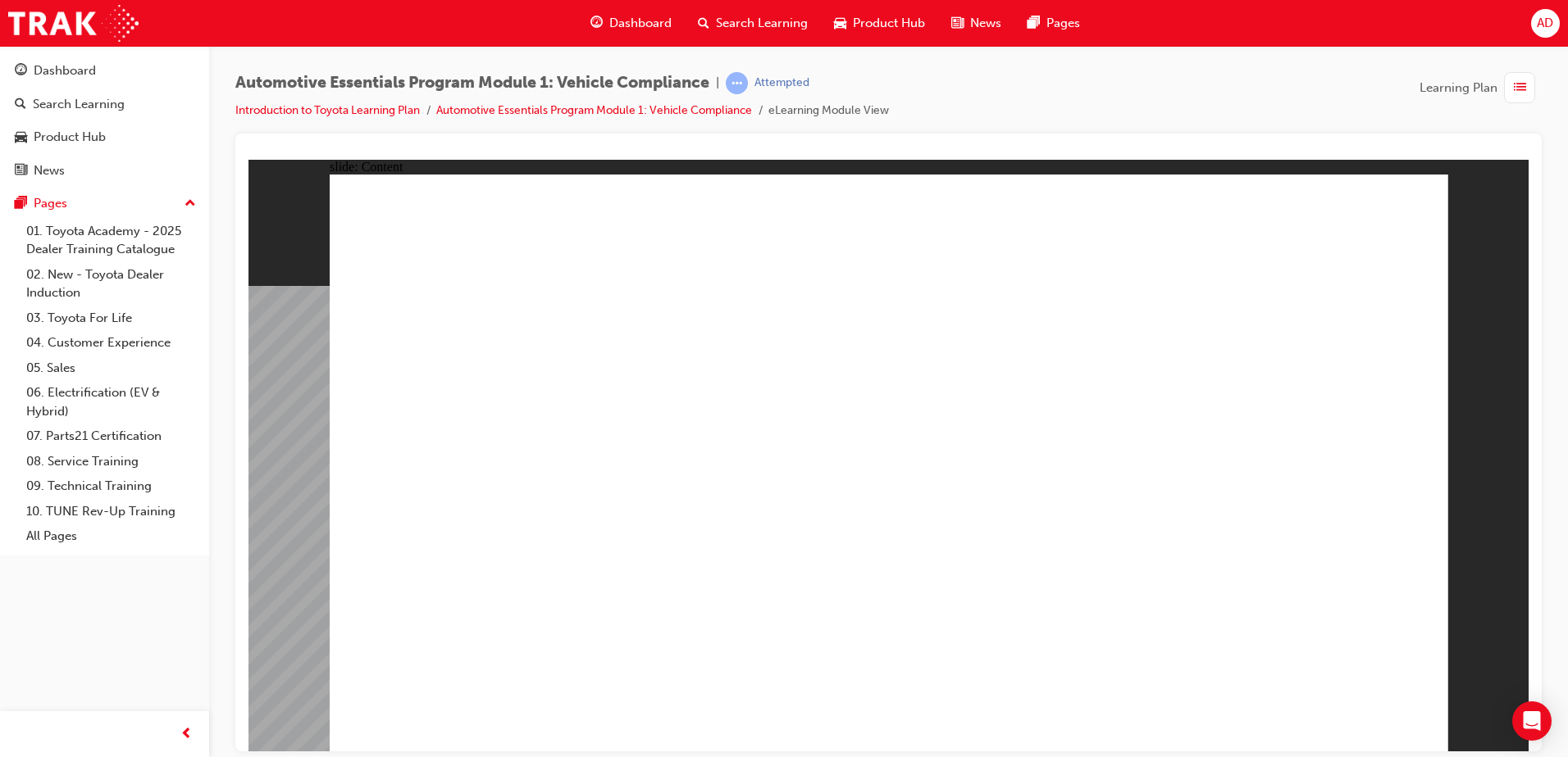
drag, startPoint x: 660, startPoint y: 399, endPoint x: 1063, endPoint y: 561, distance: 434.3
drag, startPoint x: 1027, startPoint y: 528, endPoint x: 684, endPoint y: 406, distance: 364.1
drag, startPoint x: 682, startPoint y: 406, endPoint x: 1098, endPoint y: 583, distance: 452.1
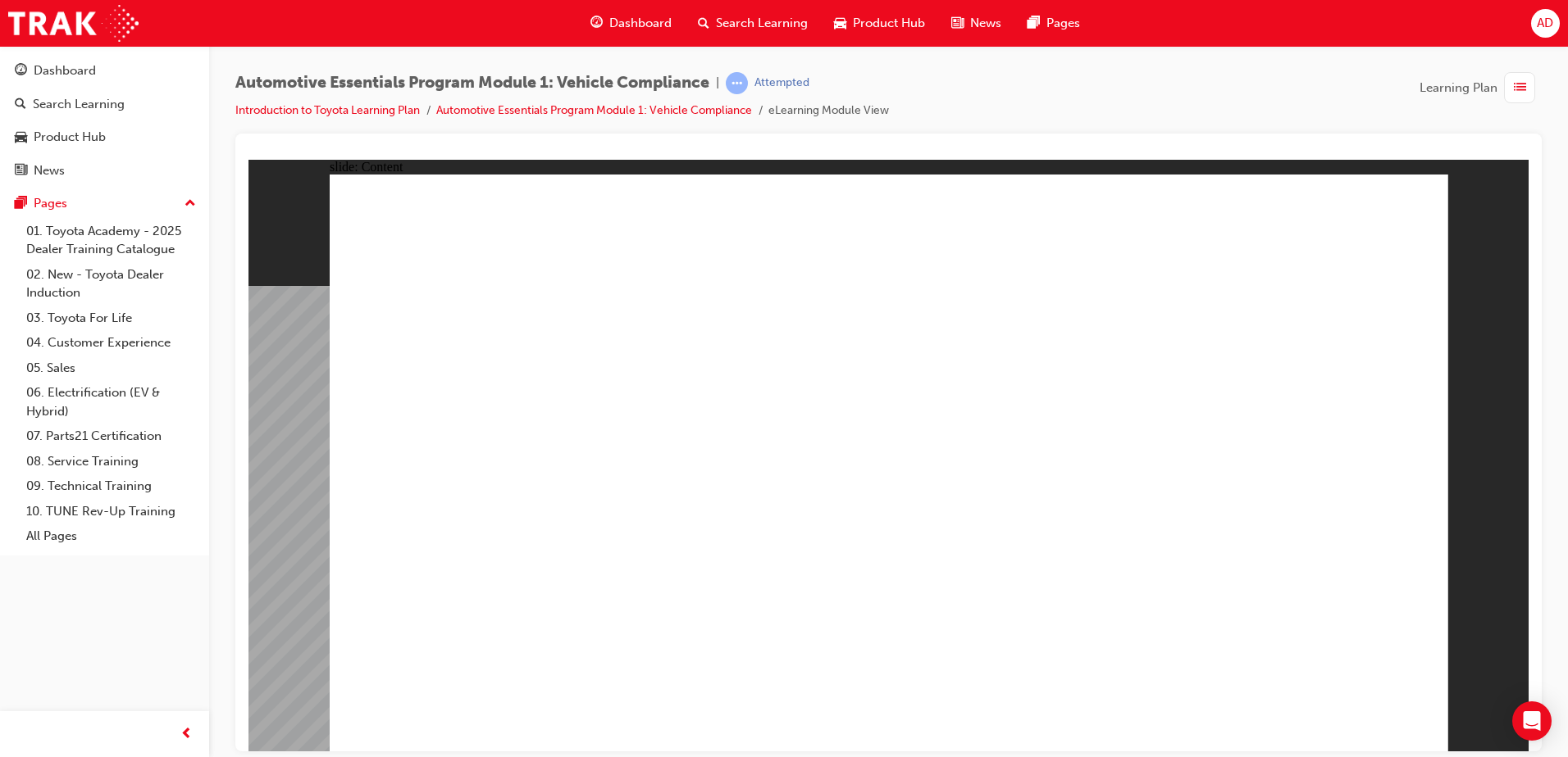
drag, startPoint x: 1422, startPoint y: 210, endPoint x: 1344, endPoint y: 236, distance: 82.2
drag, startPoint x: 671, startPoint y: 420, endPoint x: 831, endPoint y: 527, distance: 192.5
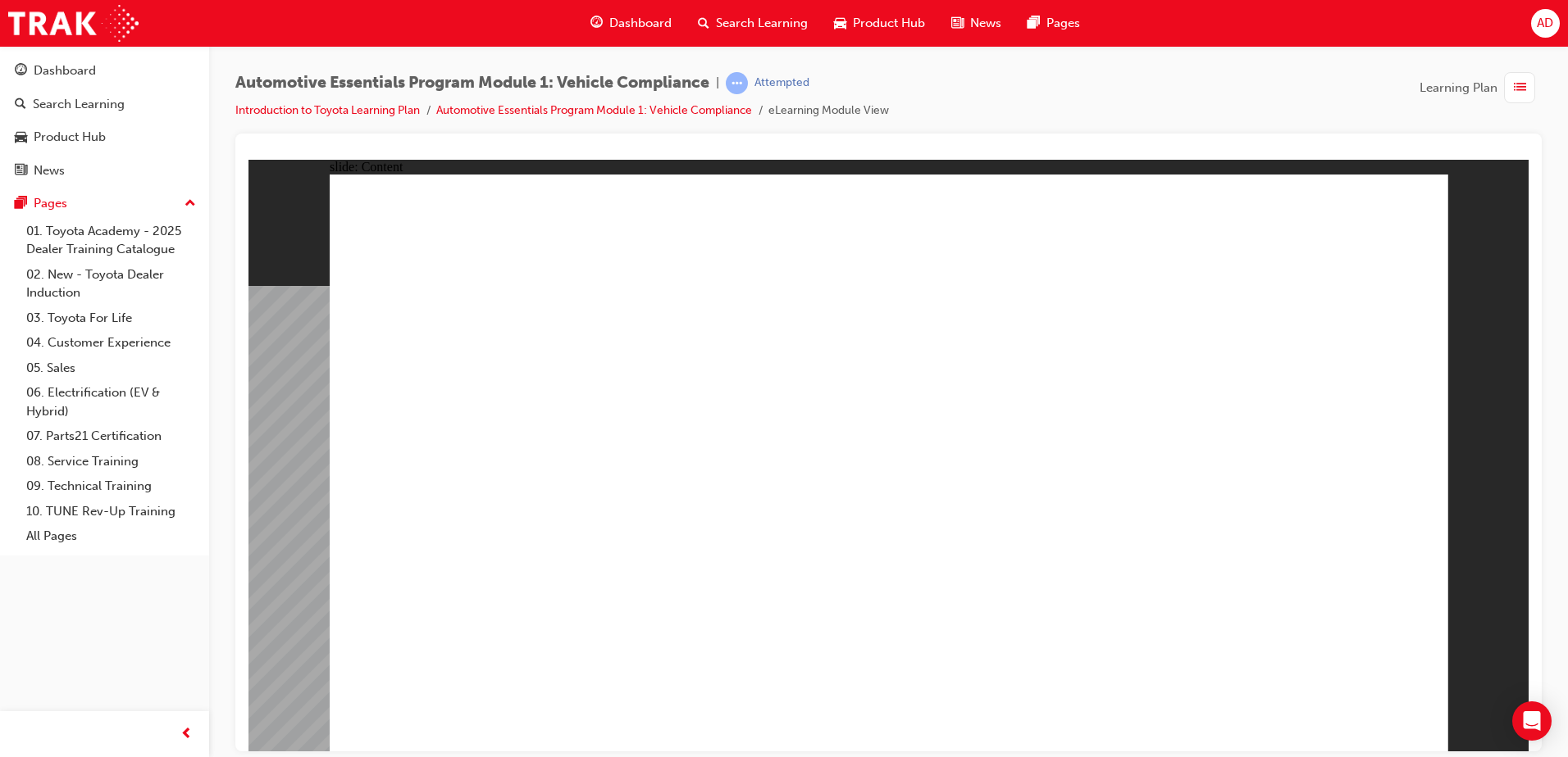
drag, startPoint x: 835, startPoint y: 527, endPoint x: 683, endPoint y: 451, distance: 169.9
drag, startPoint x: 792, startPoint y: 476, endPoint x: 824, endPoint y: 513, distance: 48.9
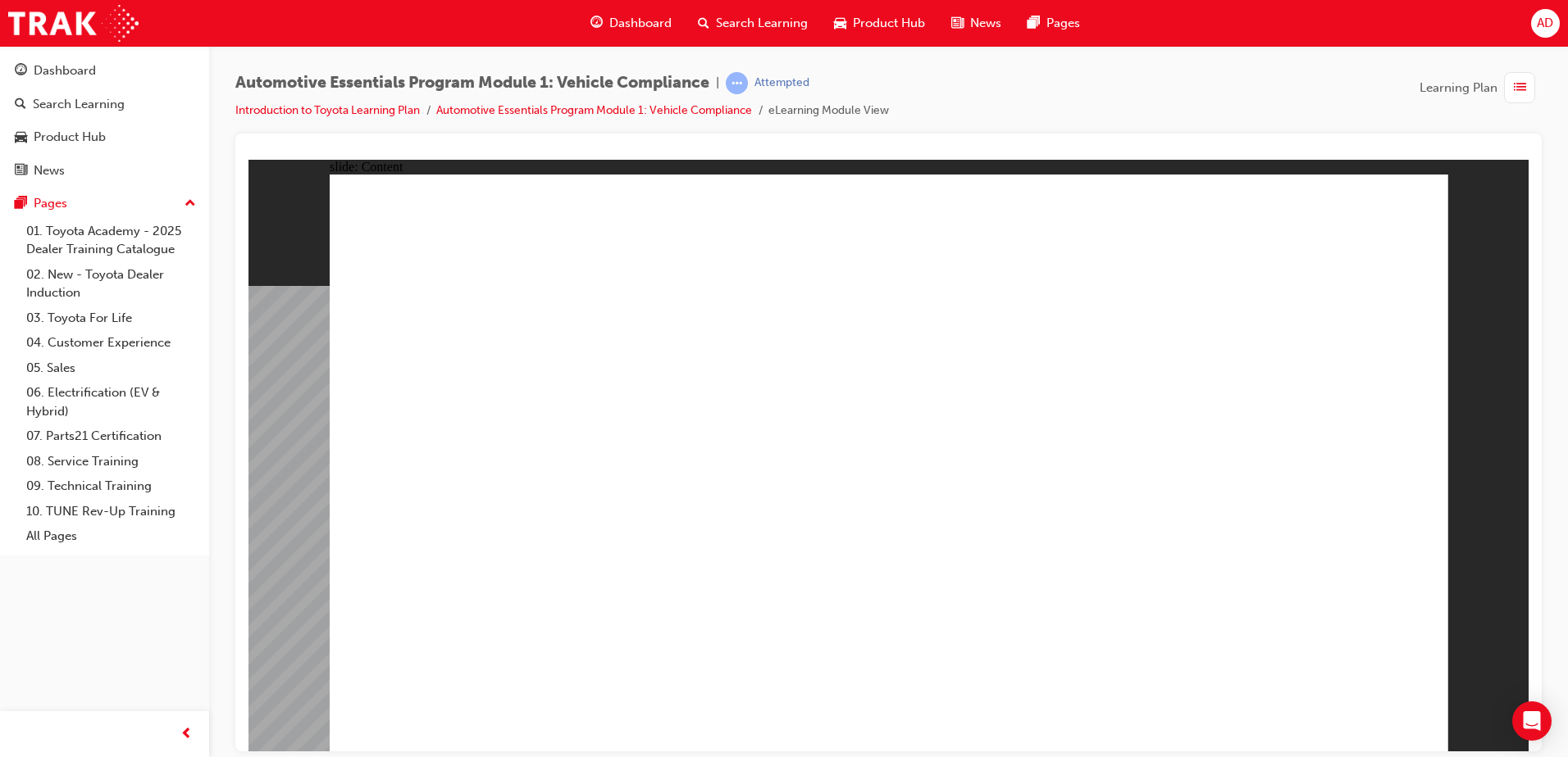
drag, startPoint x: 836, startPoint y: 515, endPoint x: 696, endPoint y: 370, distance: 201.6
drag, startPoint x: 679, startPoint y: 382, endPoint x: 861, endPoint y: 527, distance: 232.7
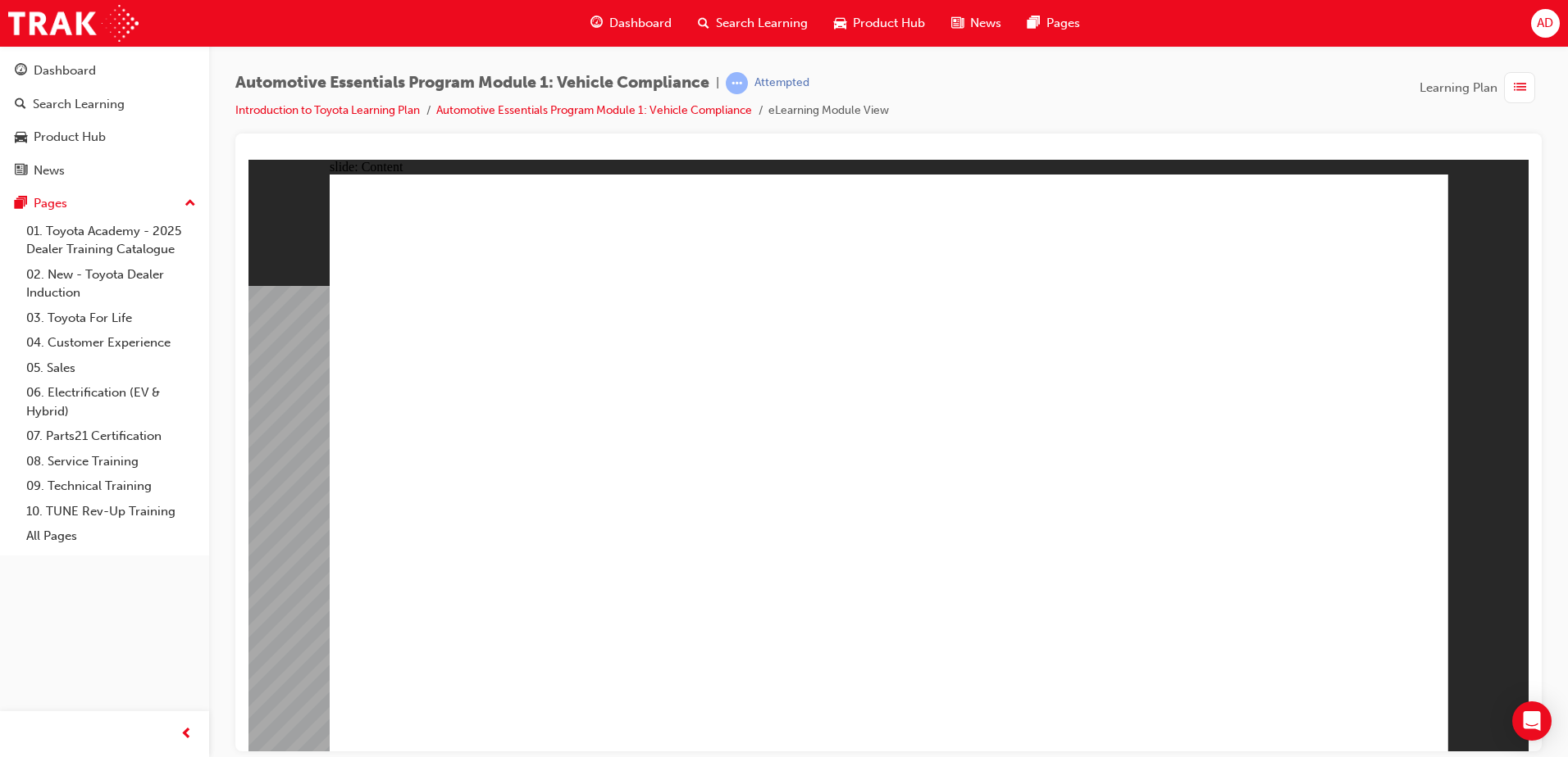
drag, startPoint x: 682, startPoint y: 408, endPoint x: 1035, endPoint y: 536, distance: 375.5
drag, startPoint x: 1063, startPoint y: 527, endPoint x: 1036, endPoint y: 513, distance: 30.4
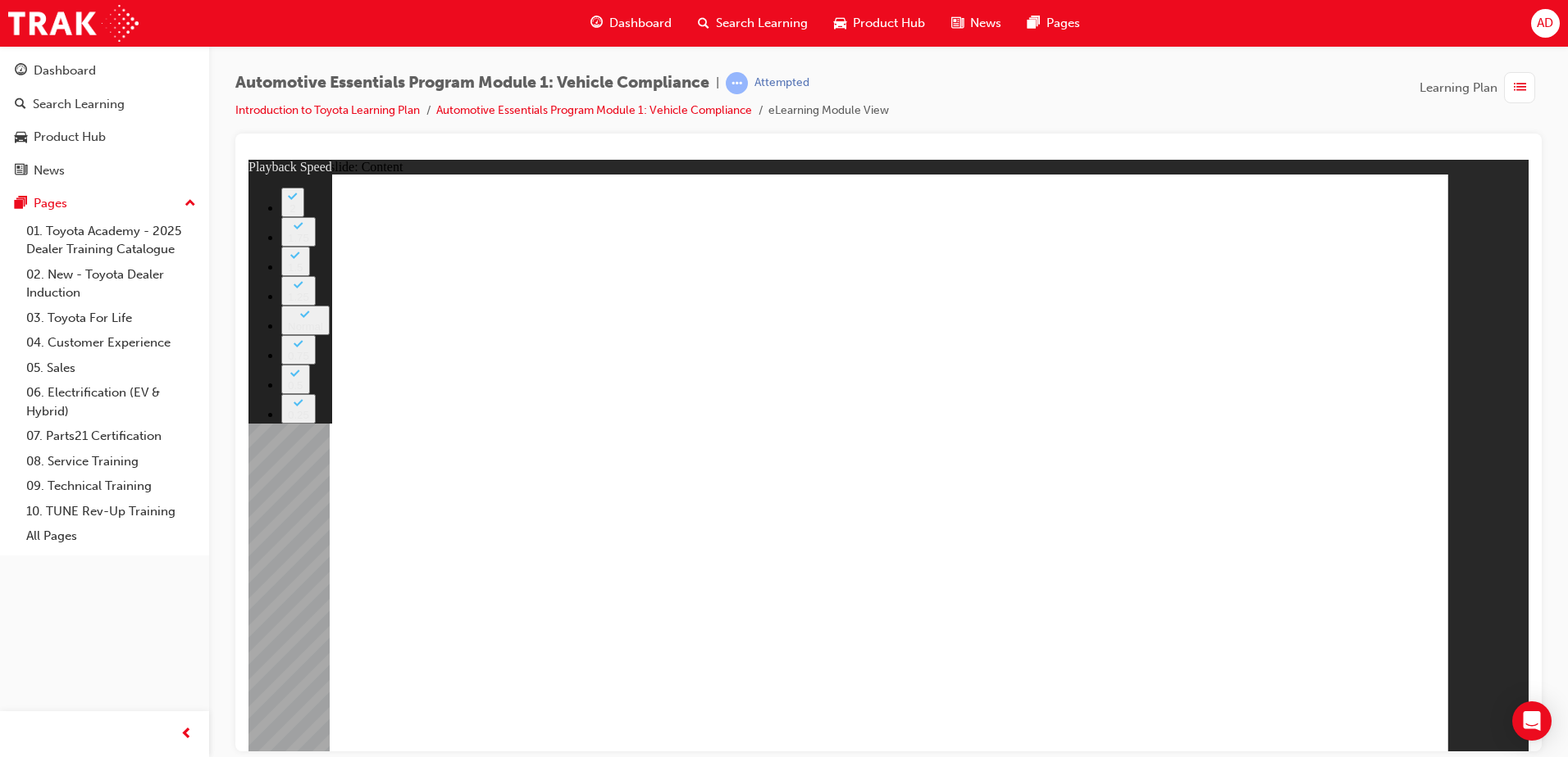
drag, startPoint x: 475, startPoint y: 312, endPoint x: 680, endPoint y: 689, distance: 429.1
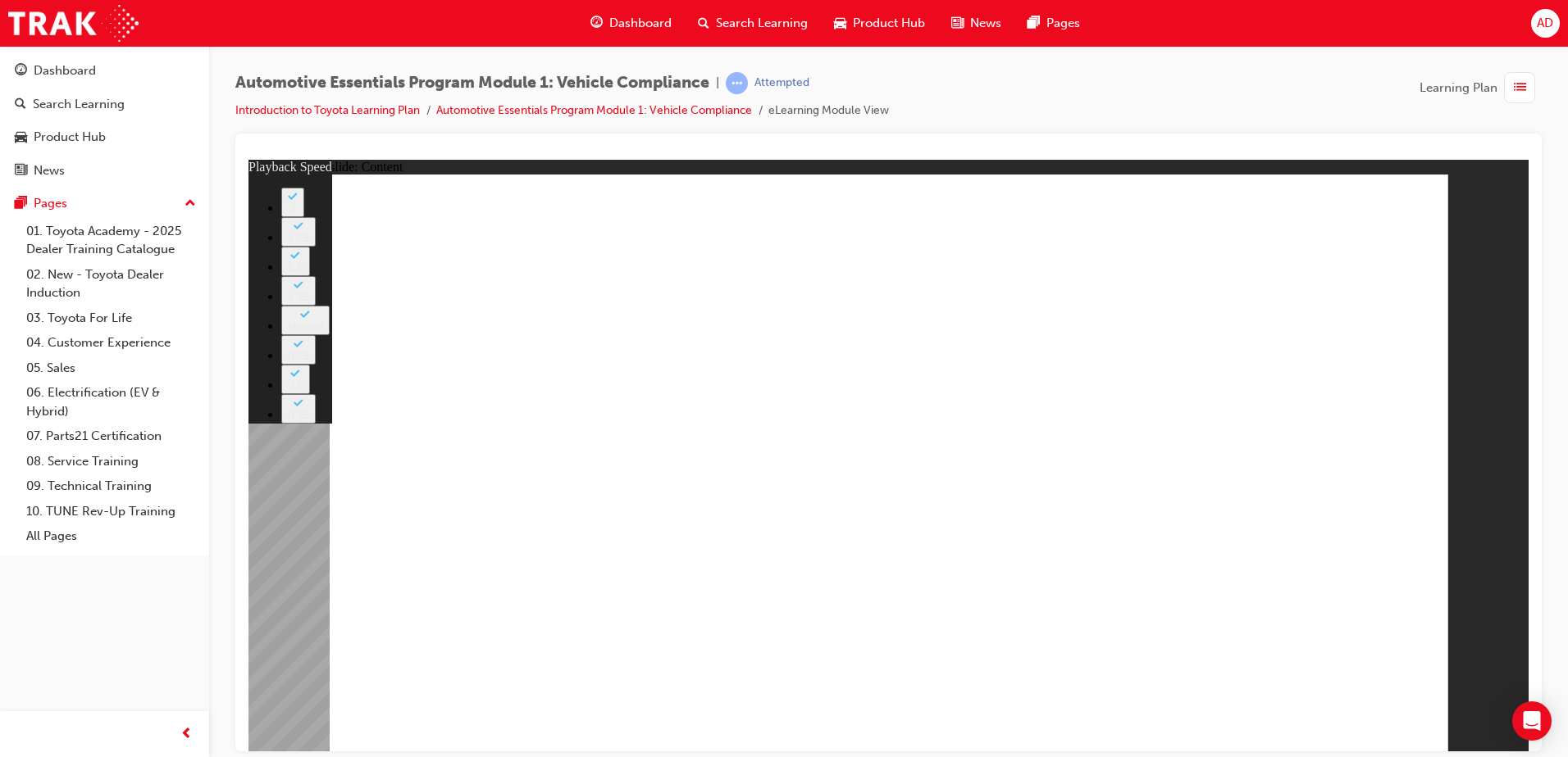
type input "43"
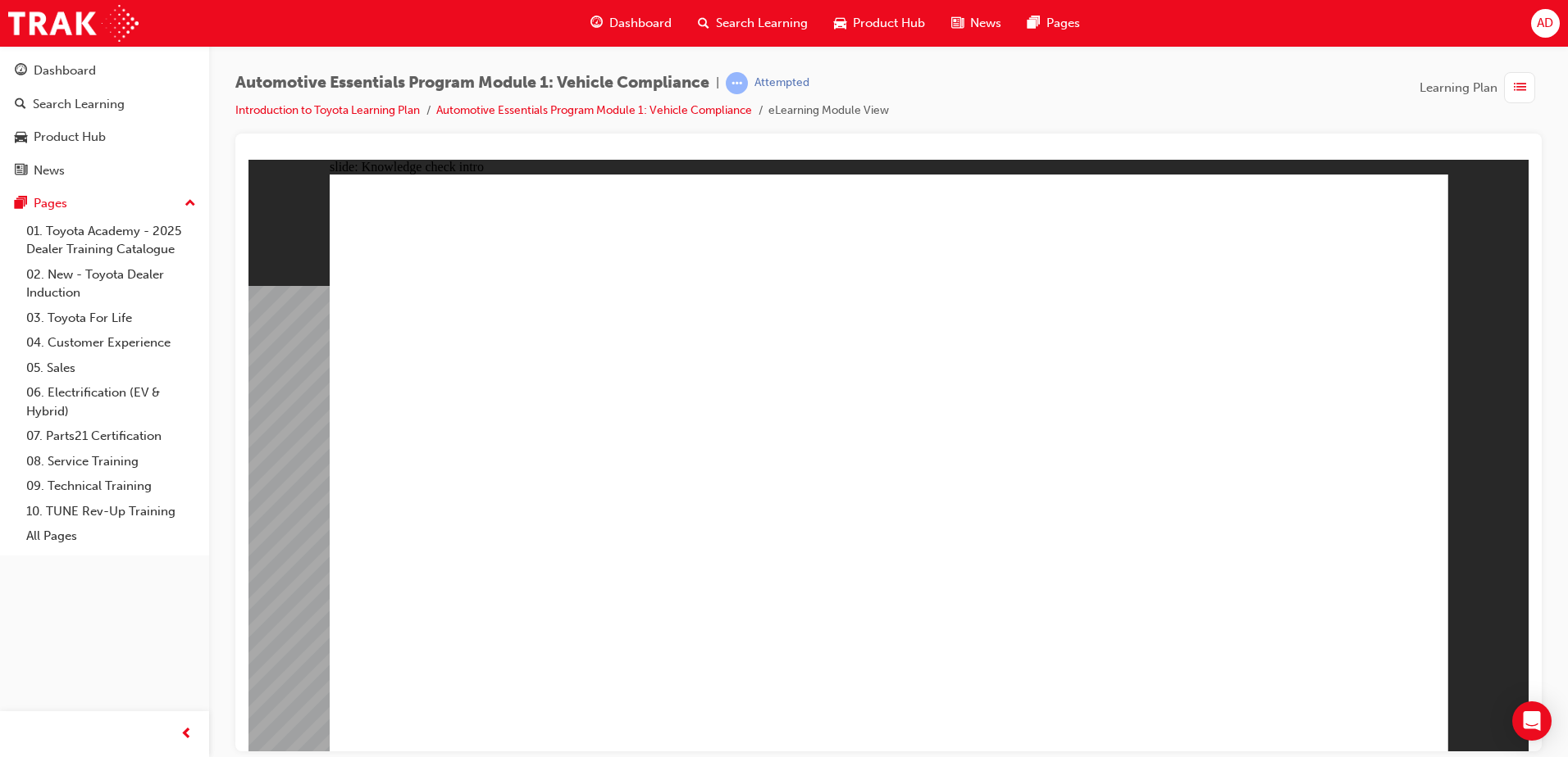
radio input "true"
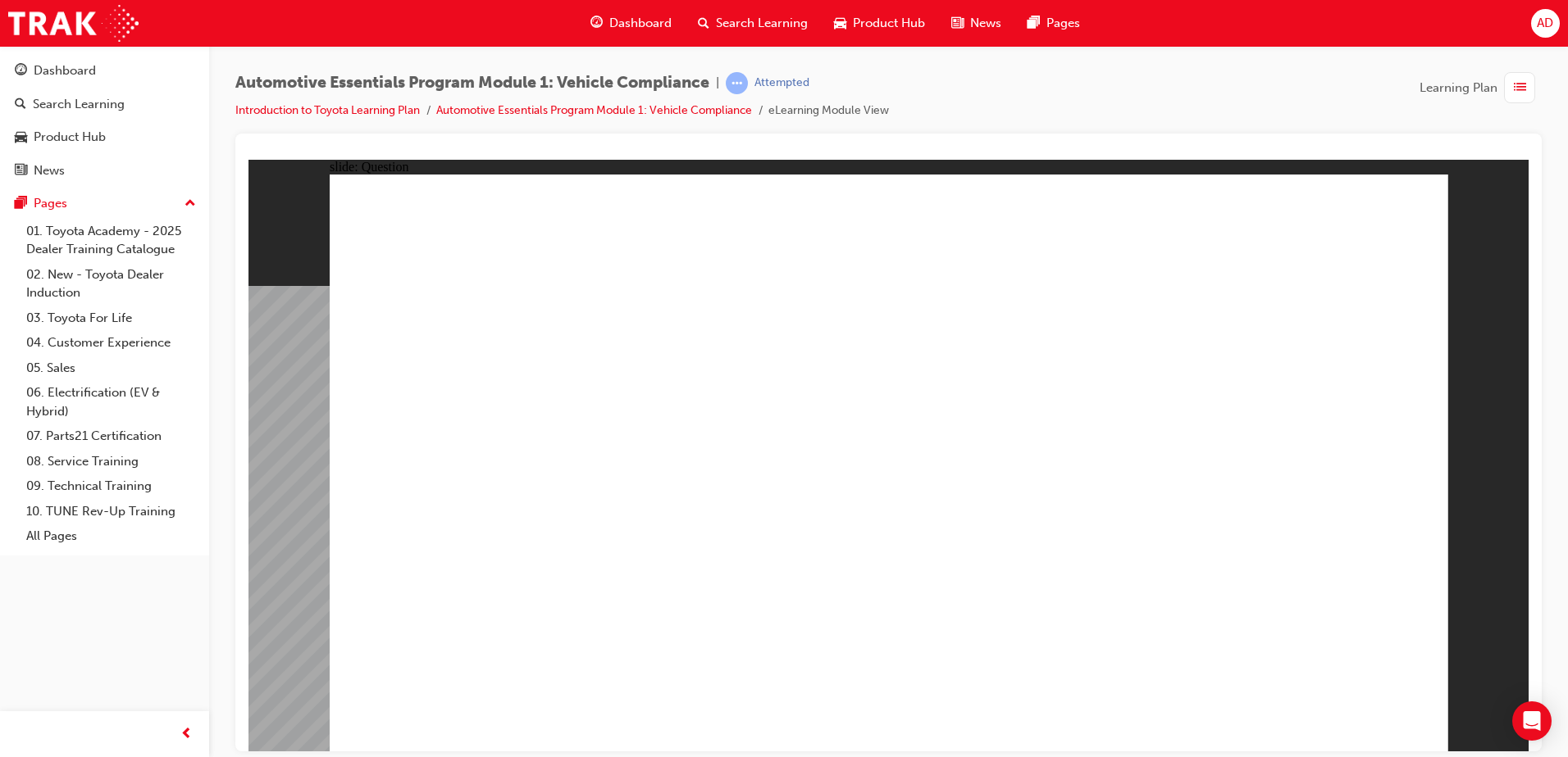
radio input "true"
drag, startPoint x: 868, startPoint y: 561, endPoint x: 860, endPoint y: 552, distance: 12.0
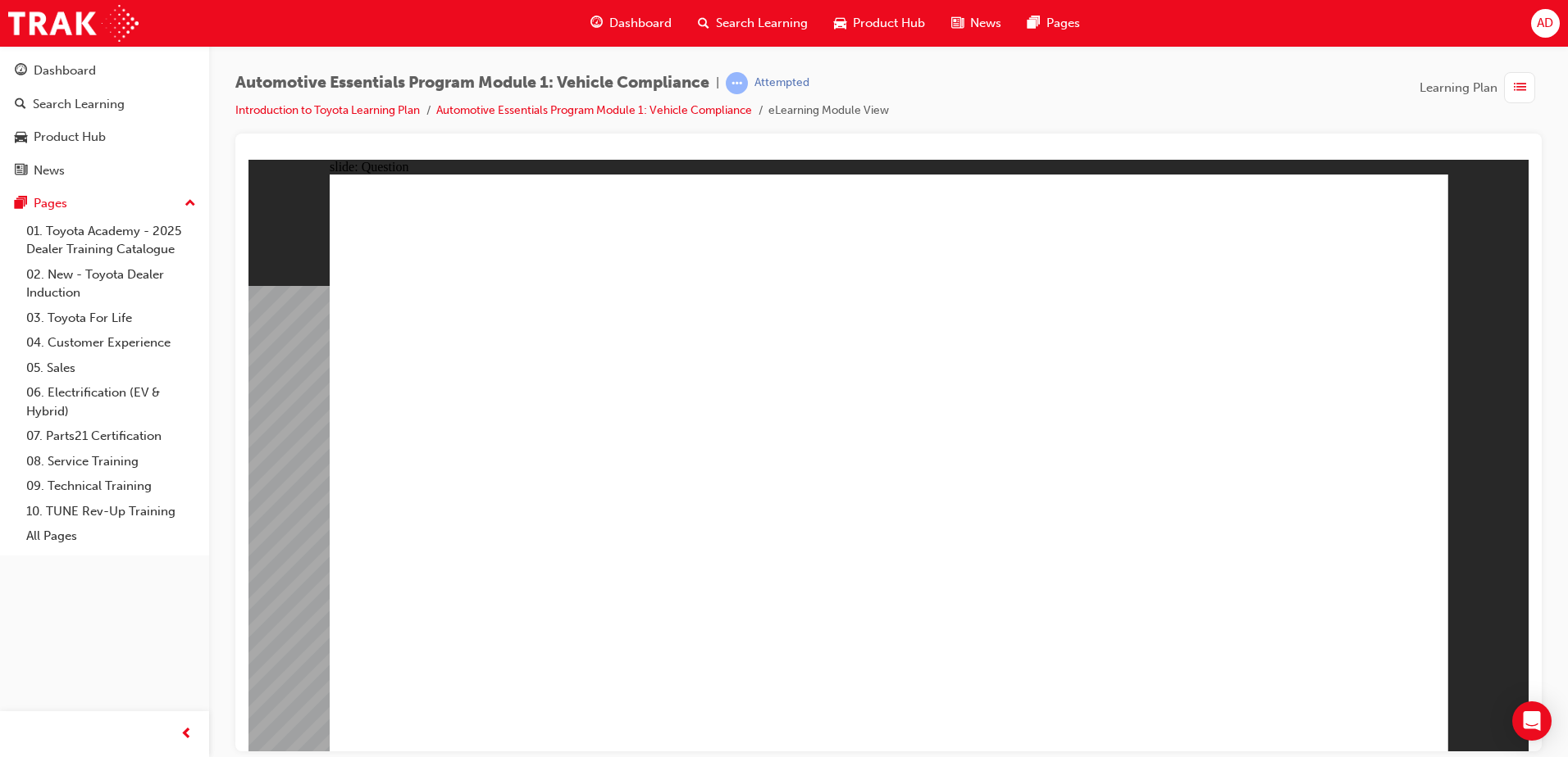
drag, startPoint x: 821, startPoint y: 466, endPoint x: 724, endPoint y: 434, distance: 102.1
radio input "true"
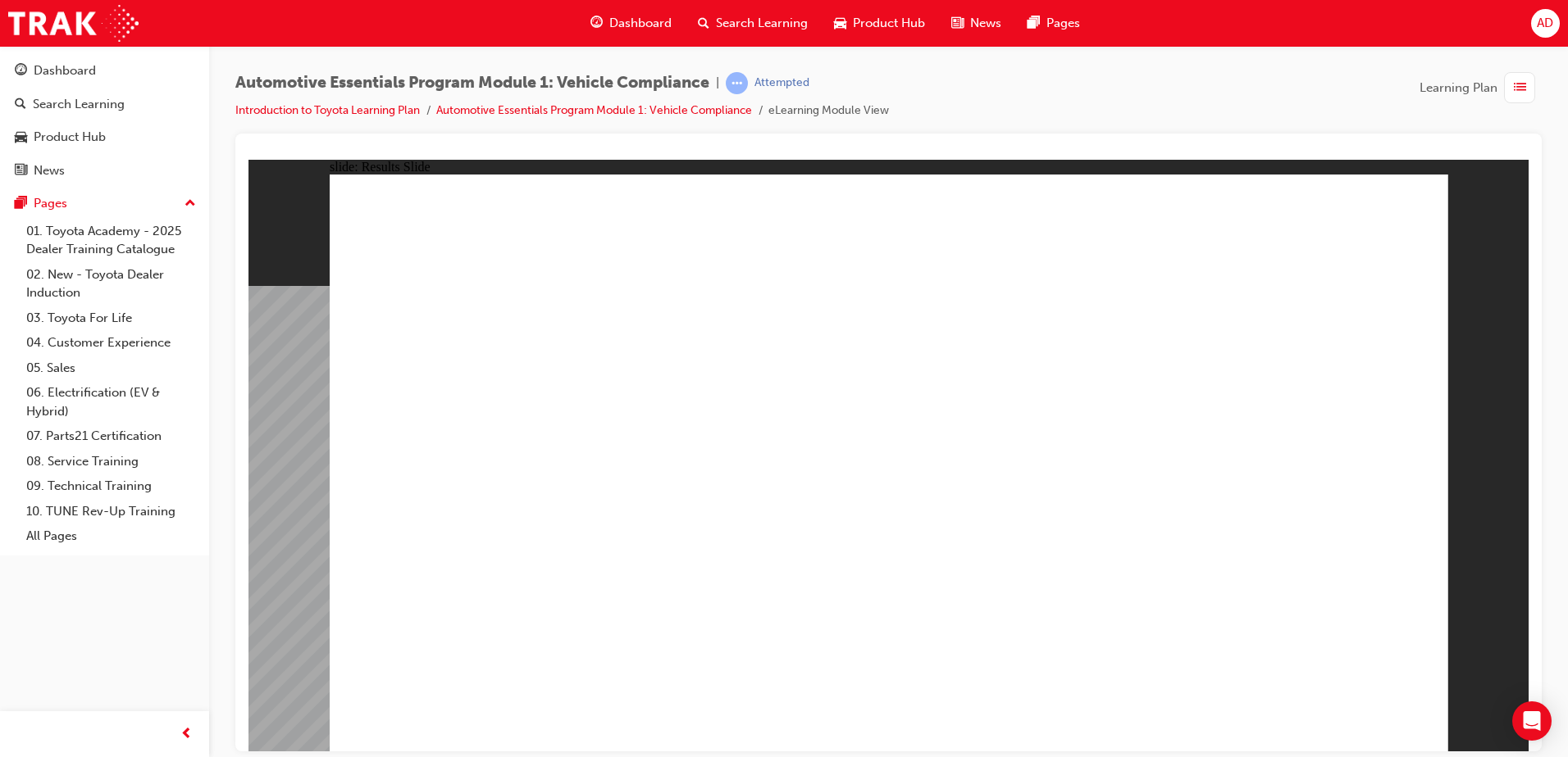
click at [1525, 81] on span "list-icon" at bounding box center [1519, 88] width 12 height 21
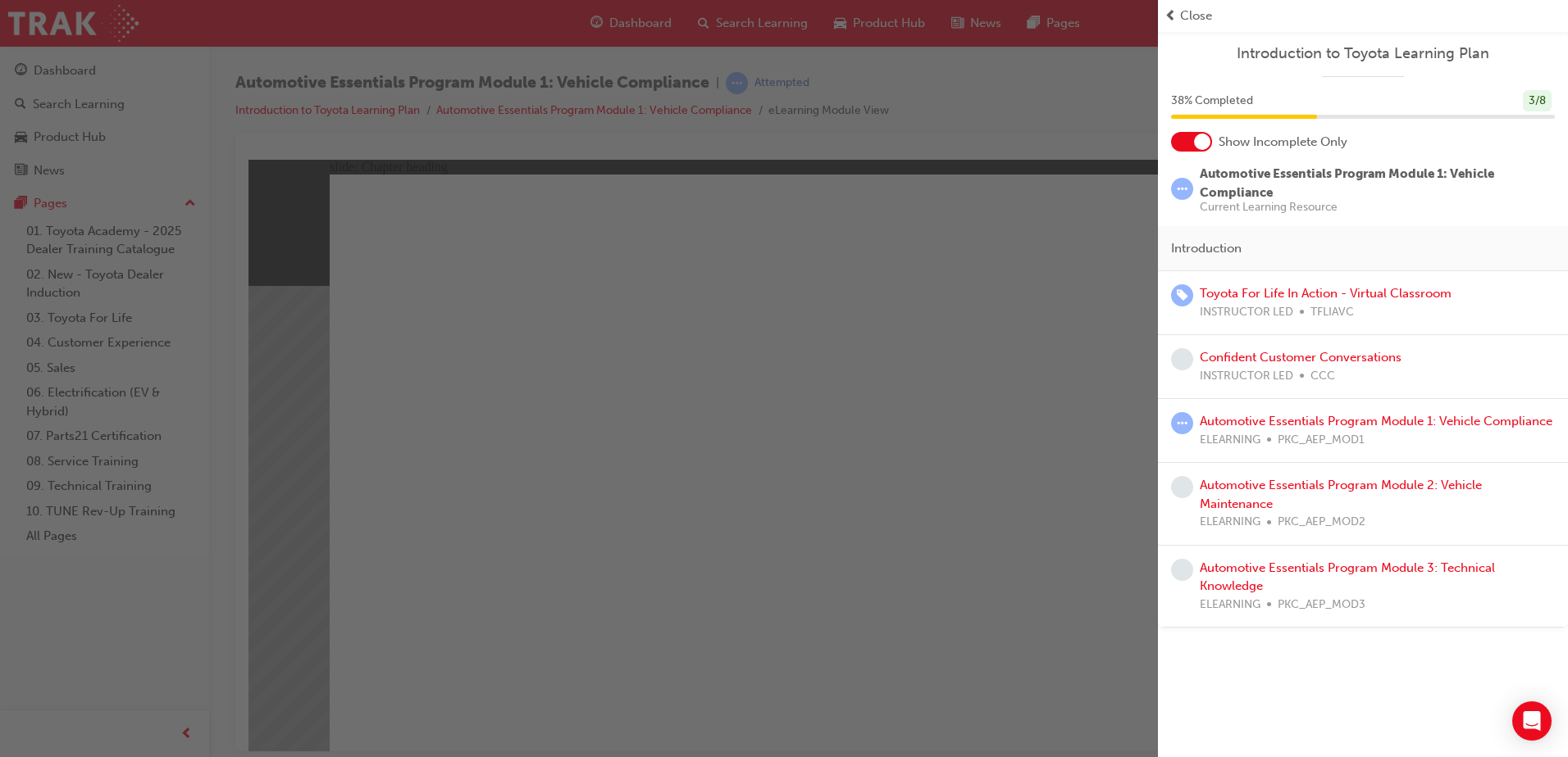
click at [838, 167] on div "button" at bounding box center [579, 378] width 1158 height 757
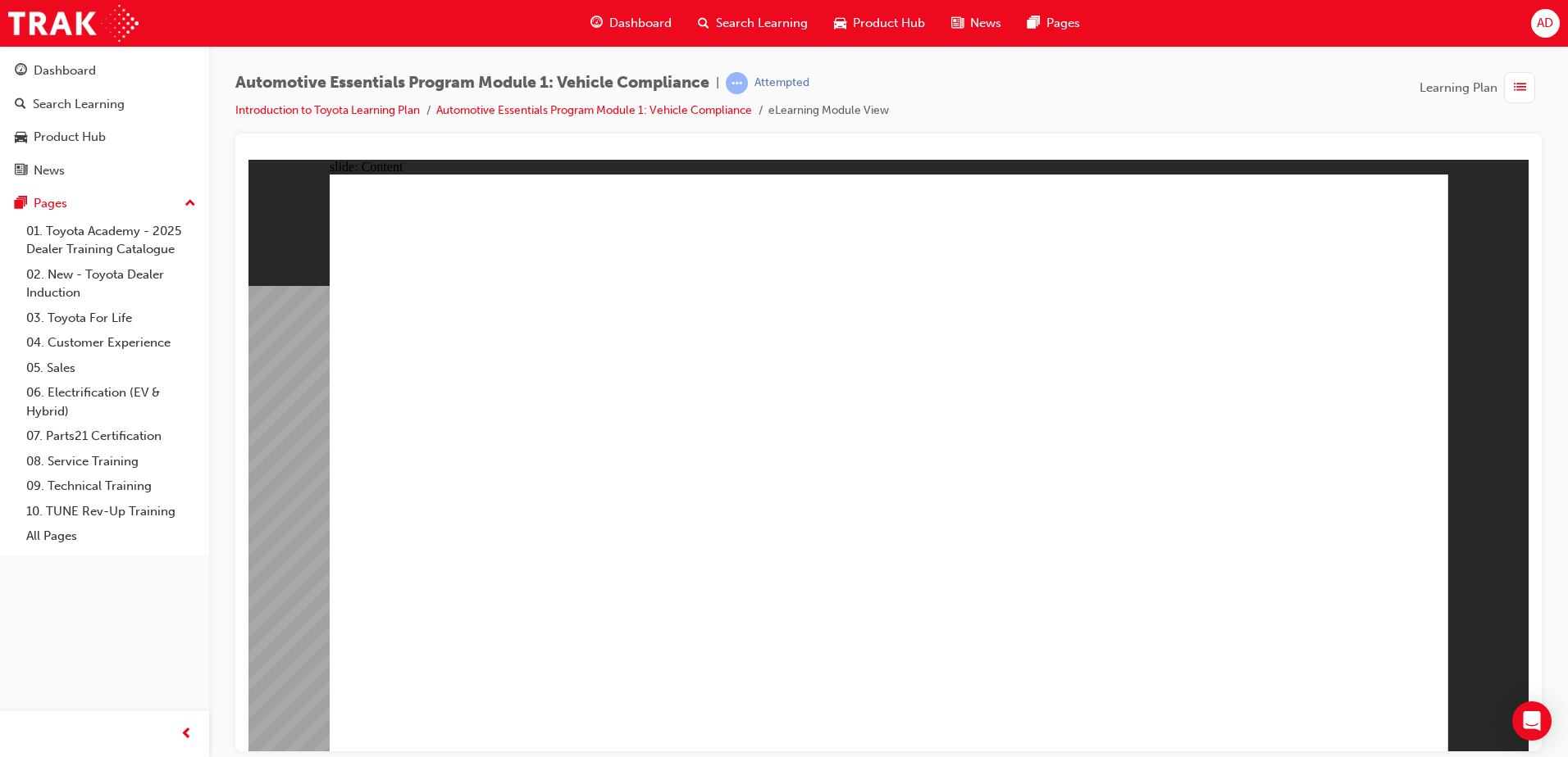
drag, startPoint x: 444, startPoint y: 557, endPoint x: 438, endPoint y: 549, distance: 10.0
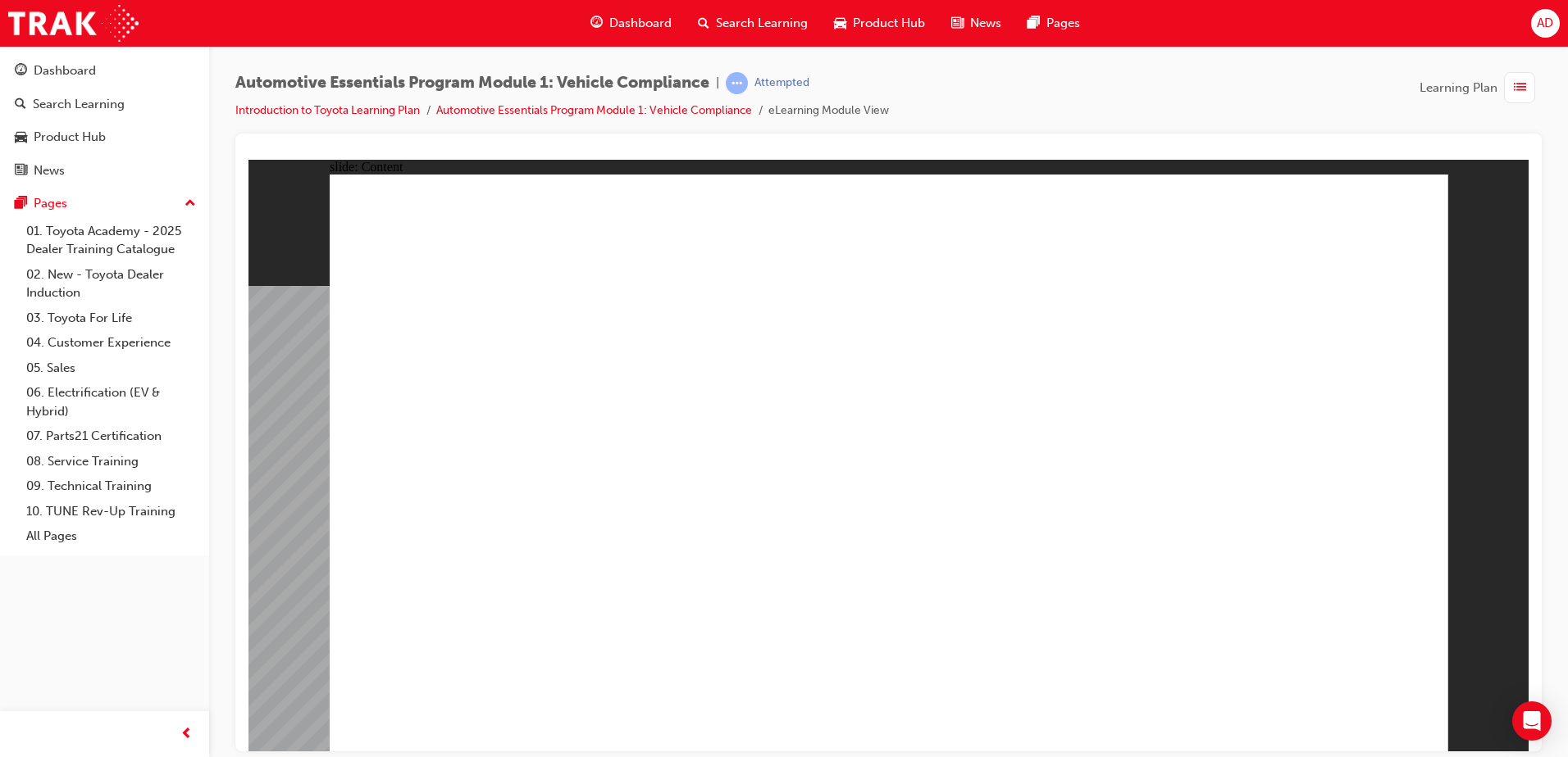
drag, startPoint x: 384, startPoint y: 262, endPoint x: 821, endPoint y: 267, distance: 437.0
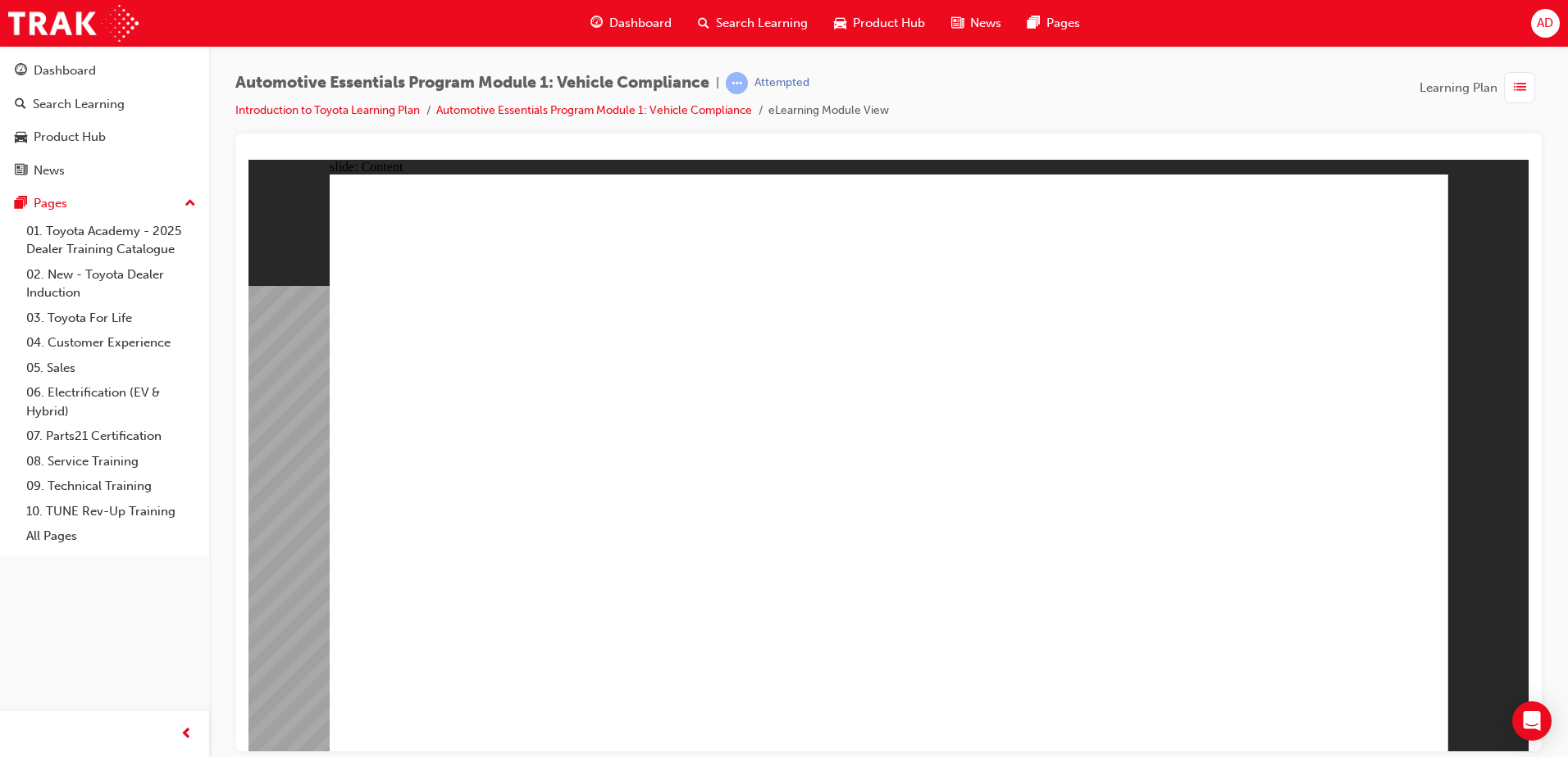
drag, startPoint x: 884, startPoint y: 275, endPoint x: 951, endPoint y: 255, distance: 69.9
drag, startPoint x: 1077, startPoint y: 243, endPoint x: 1078, endPoint y: 261, distance: 18.0
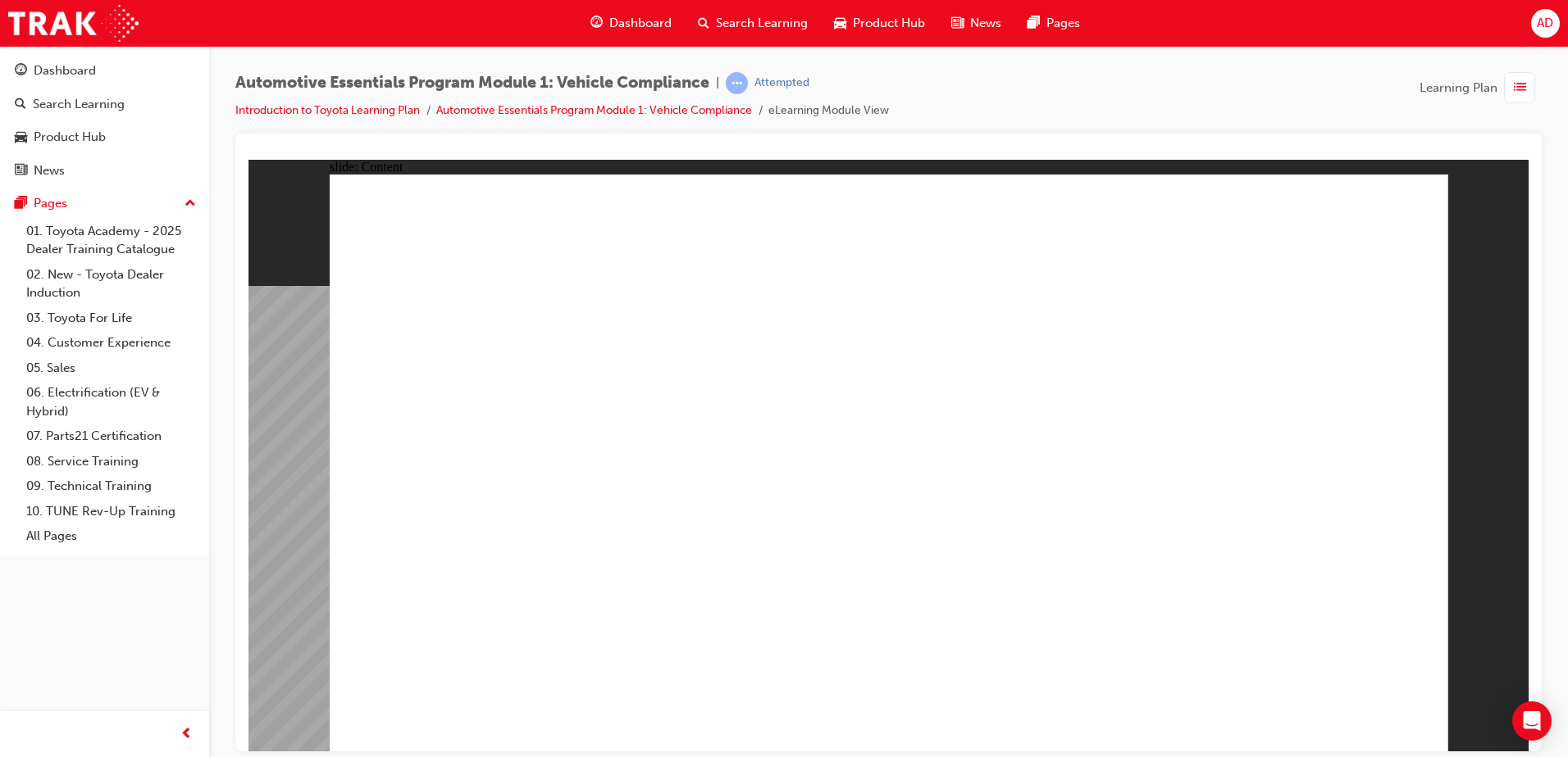
drag, startPoint x: 1071, startPoint y: 265, endPoint x: 1088, endPoint y: 325, distance: 62.4
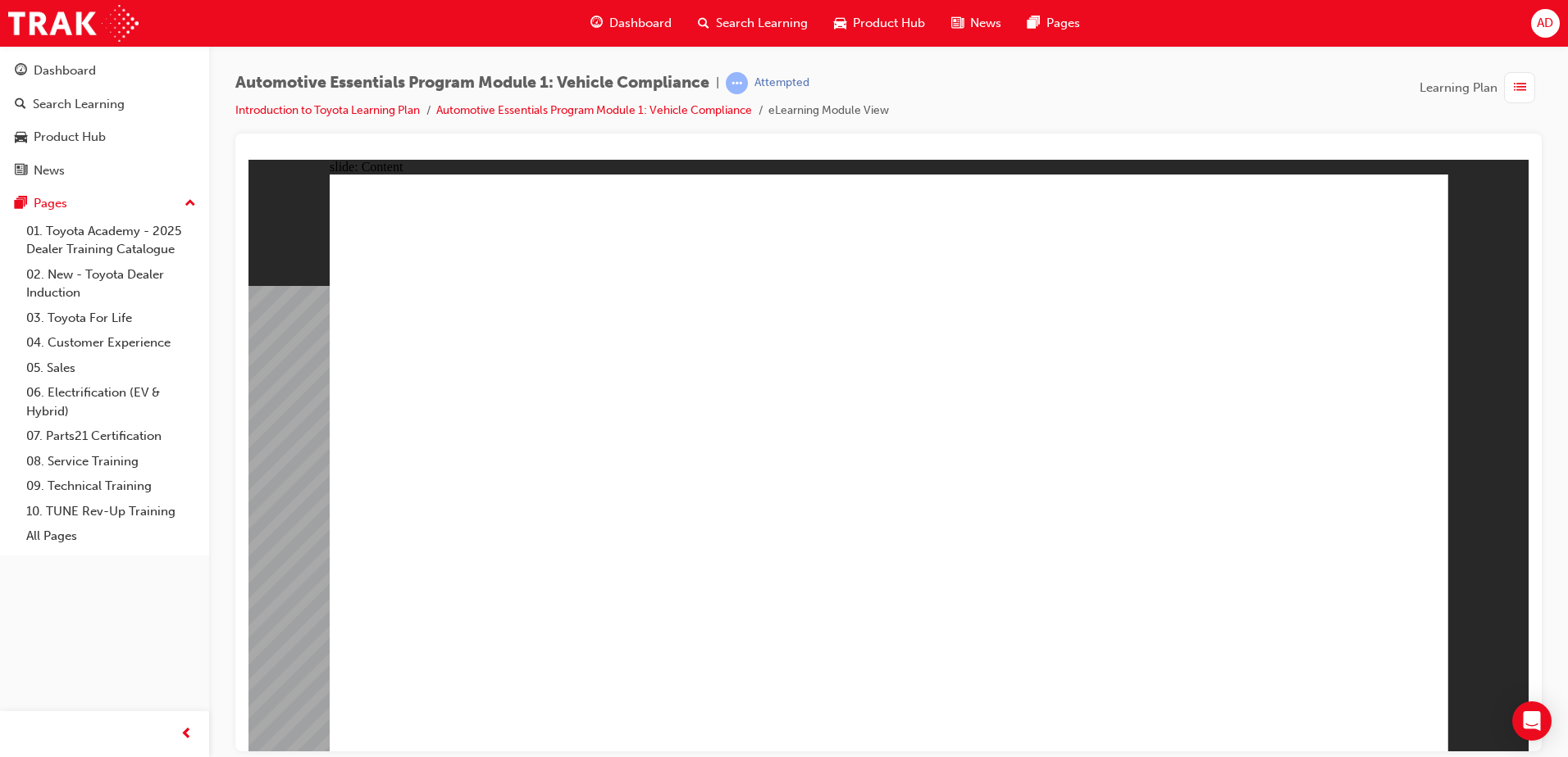
drag, startPoint x: 1240, startPoint y: 290, endPoint x: 1277, endPoint y: 292, distance: 37.1
drag, startPoint x: 845, startPoint y: 311, endPoint x: 826, endPoint y: 308, distance: 19.2
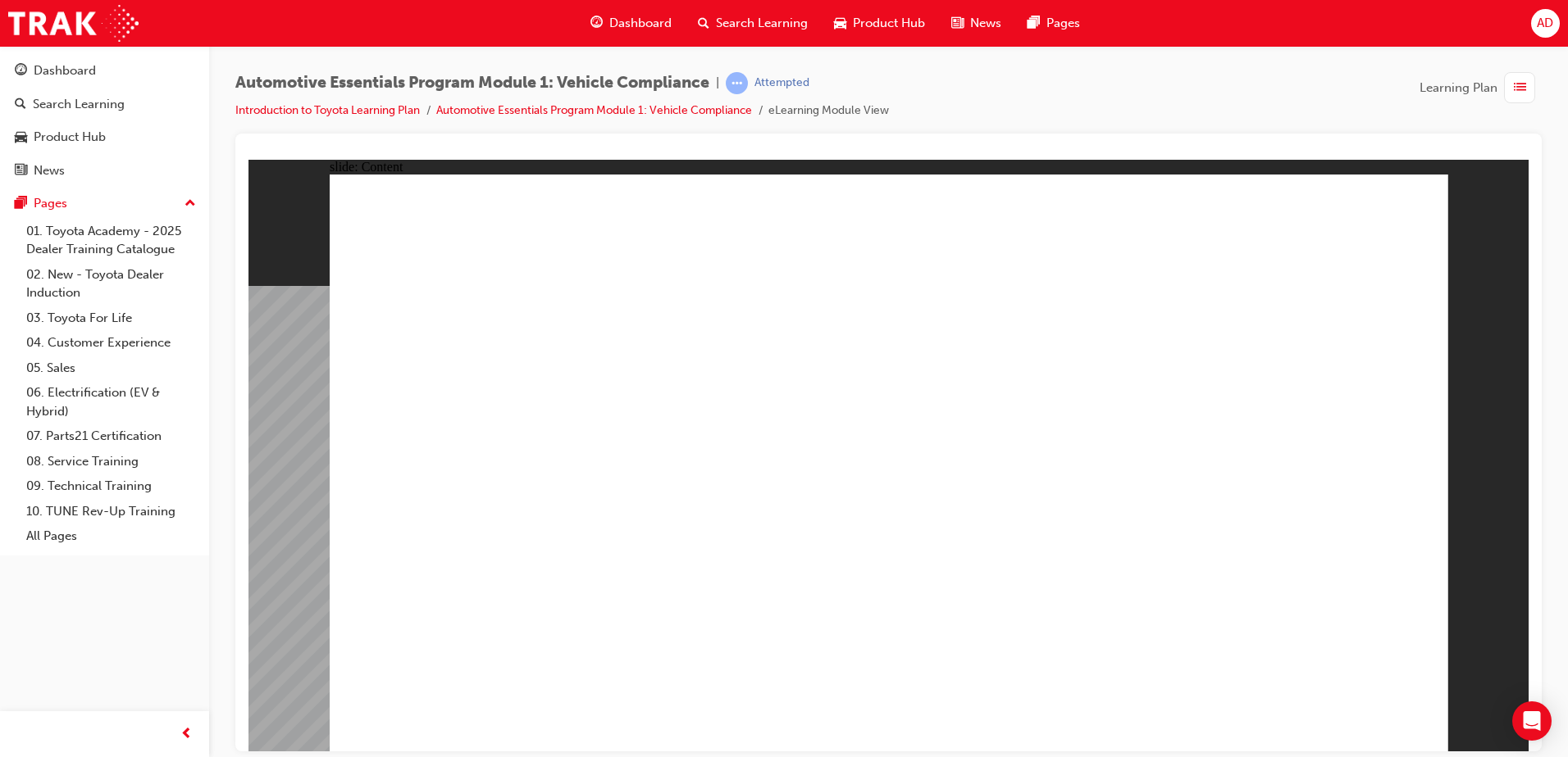
drag, startPoint x: 975, startPoint y: 453, endPoint x: 1059, endPoint y: 497, distance: 94.8
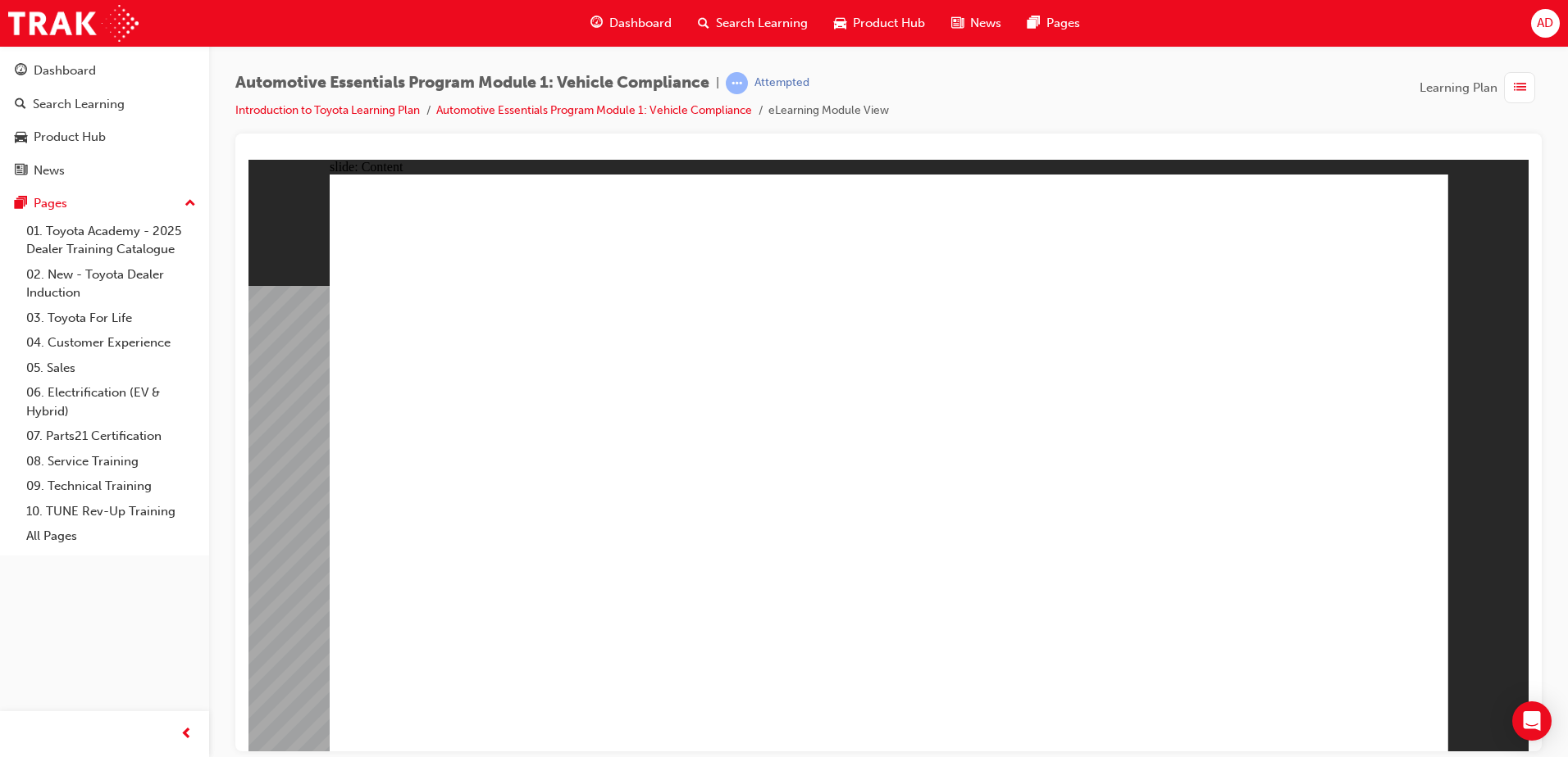
drag, startPoint x: 1249, startPoint y: 653, endPoint x: 800, endPoint y: 645, distance: 449.1
drag, startPoint x: 1815, startPoint y: 456, endPoint x: 611, endPoint y: 462, distance: 1204.0
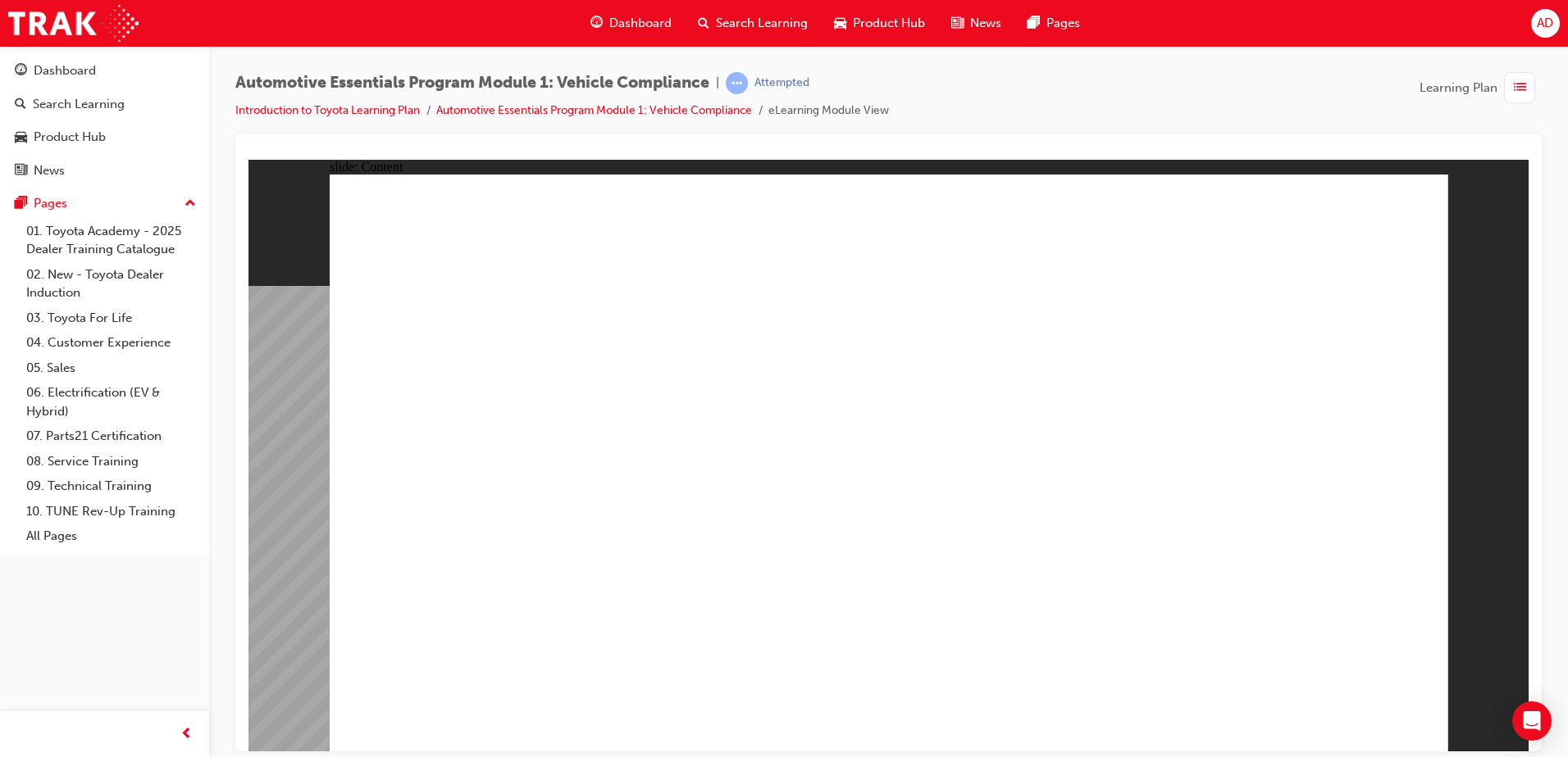
drag, startPoint x: 1037, startPoint y: 457, endPoint x: 896, endPoint y: 460, distance: 141.0
drag, startPoint x: 1370, startPoint y: 290, endPoint x: 1406, endPoint y: 247, distance: 56.1
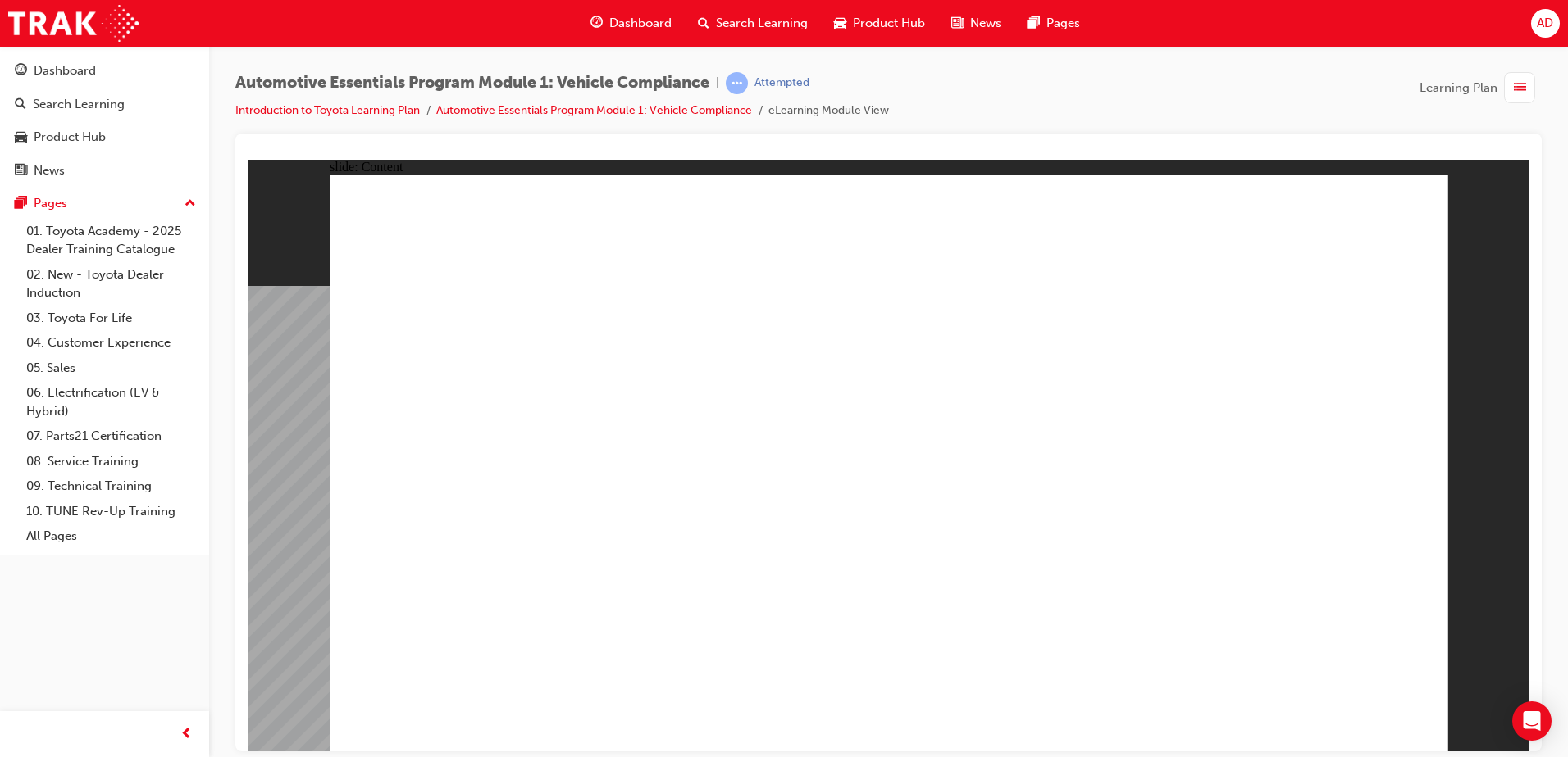
drag, startPoint x: 593, startPoint y: 362, endPoint x: 826, endPoint y: 389, distance: 234.6
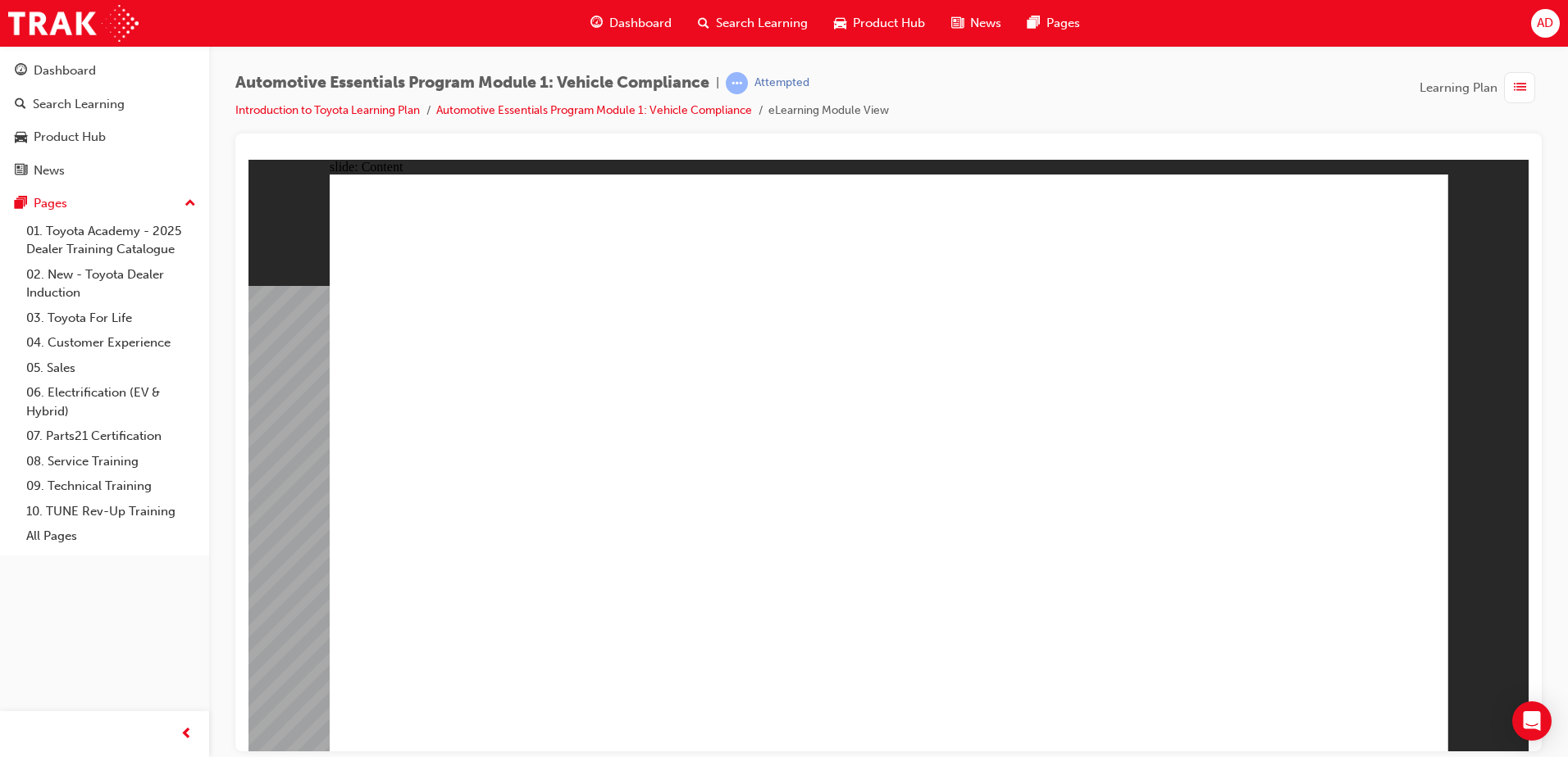
drag, startPoint x: 787, startPoint y: 518, endPoint x: 593, endPoint y: 444, distance: 207.6
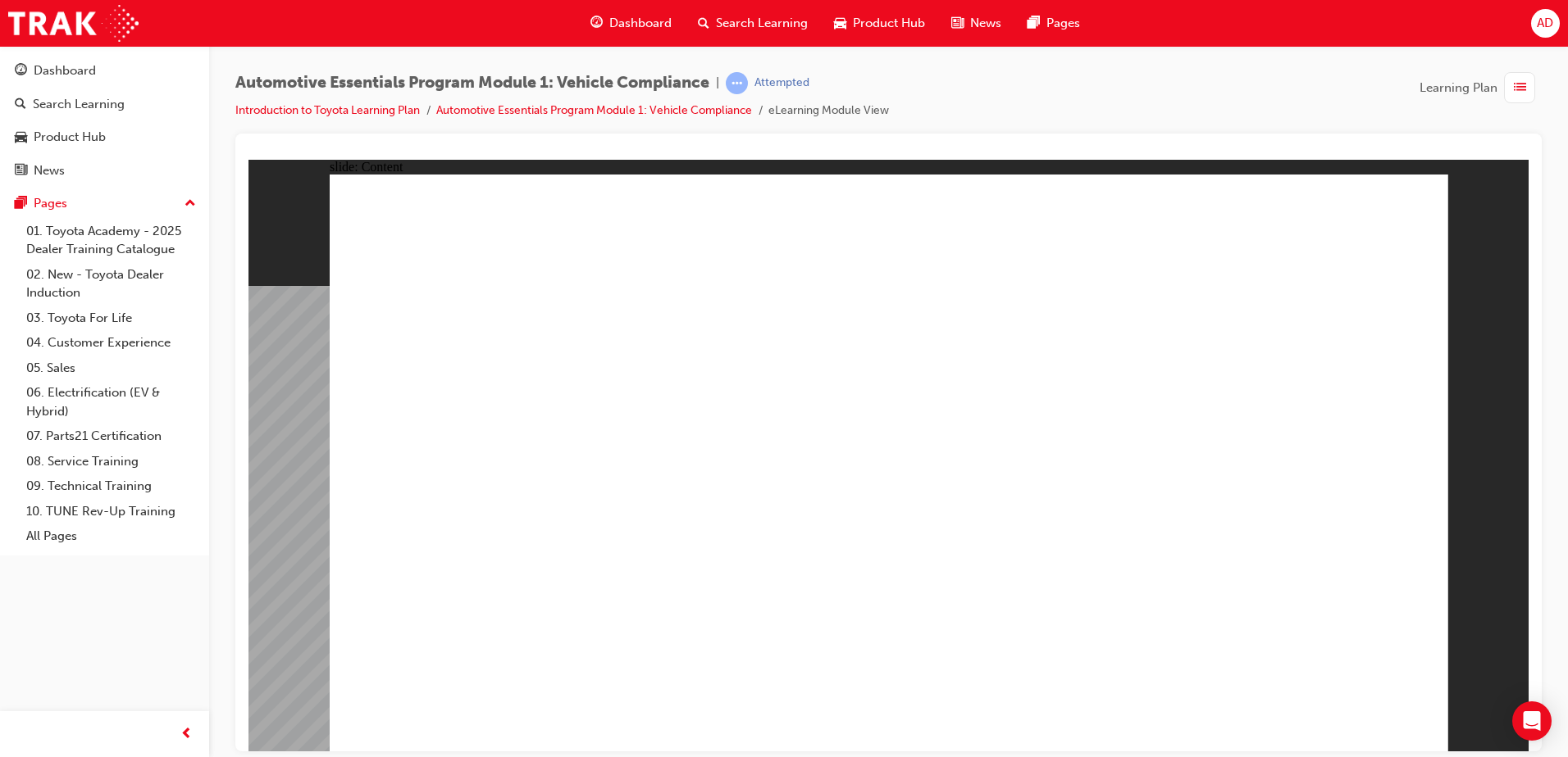
drag, startPoint x: 1397, startPoint y: 207, endPoint x: 1371, endPoint y: 216, distance: 27.5
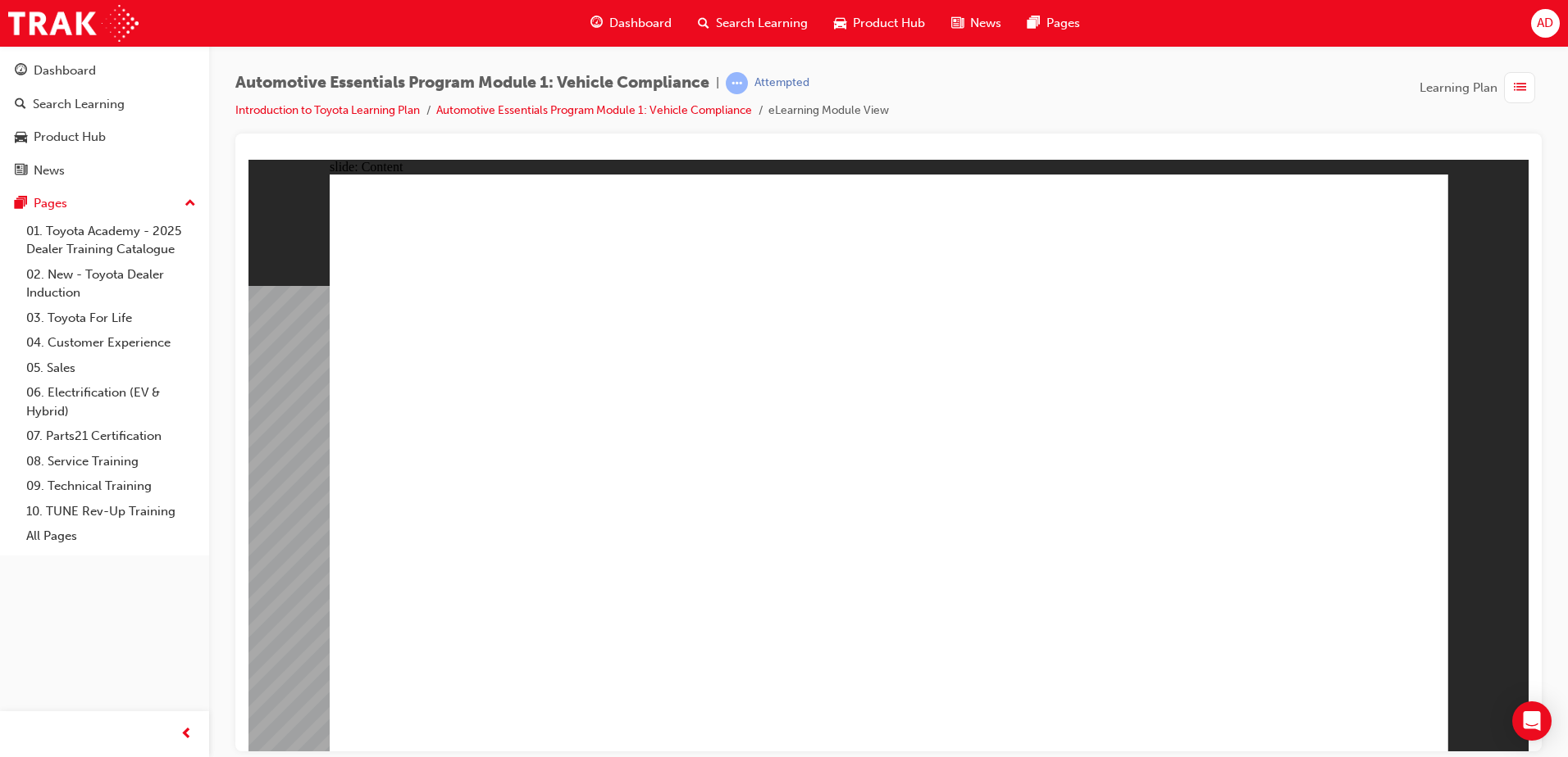
drag, startPoint x: 1324, startPoint y: 405, endPoint x: 1316, endPoint y: 406, distance: 8.1
